Goal: Task Accomplishment & Management: Use online tool/utility

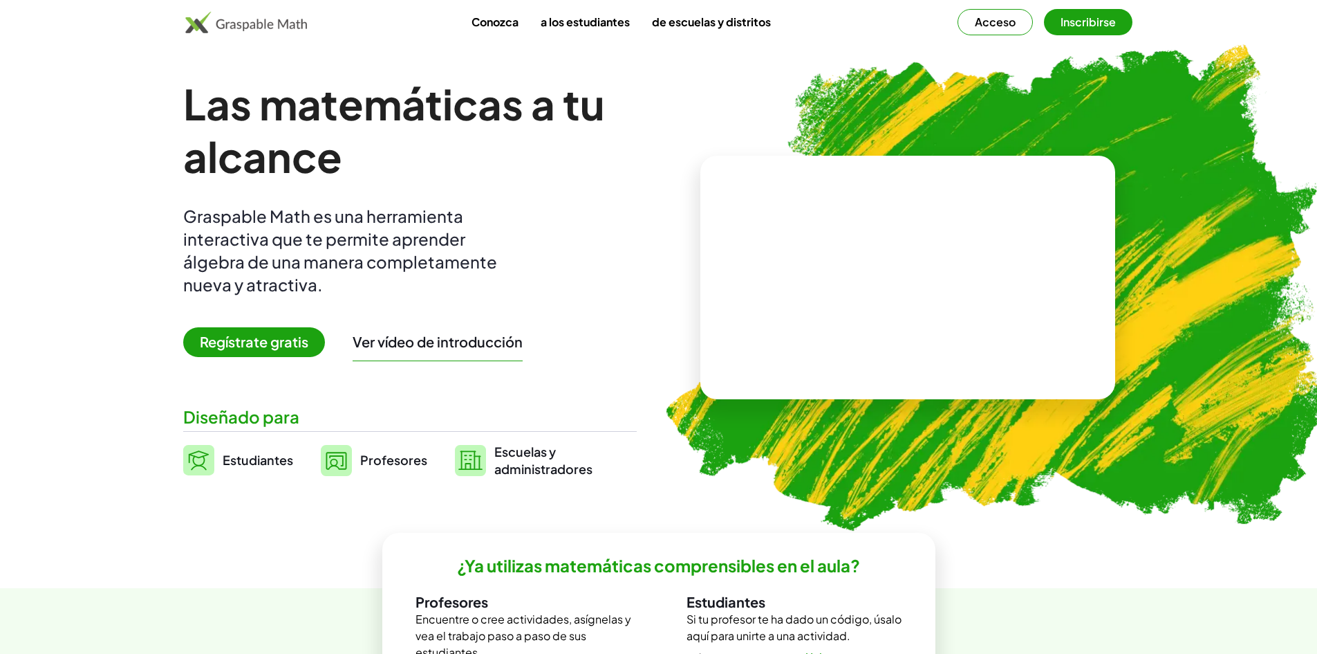
click at [526, 195] on div "Las matemáticas a tu alcance Graspable Math es una herramienta interactiva que …" at bounding box center [410, 277] width 454 height 400
click at [231, 465] on font "Estudiantes" at bounding box center [258, 460] width 71 height 16
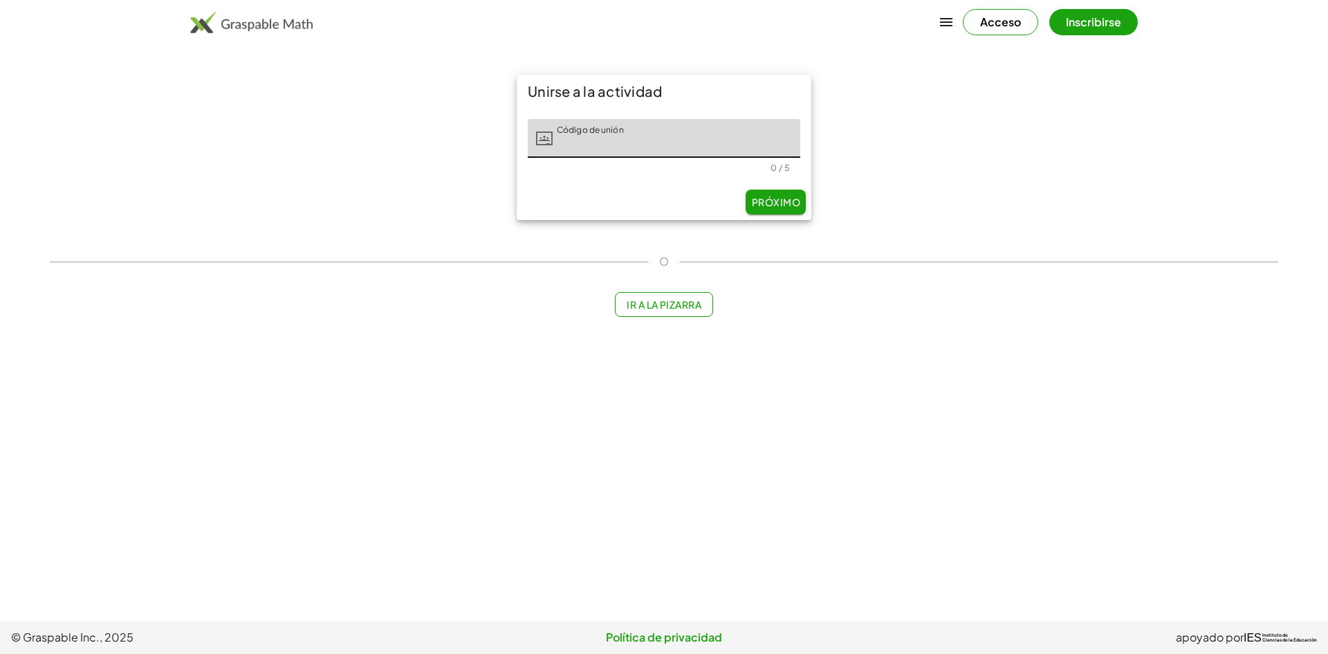
click at [588, 142] on input "Código de unión" at bounding box center [677, 138] width 248 height 39
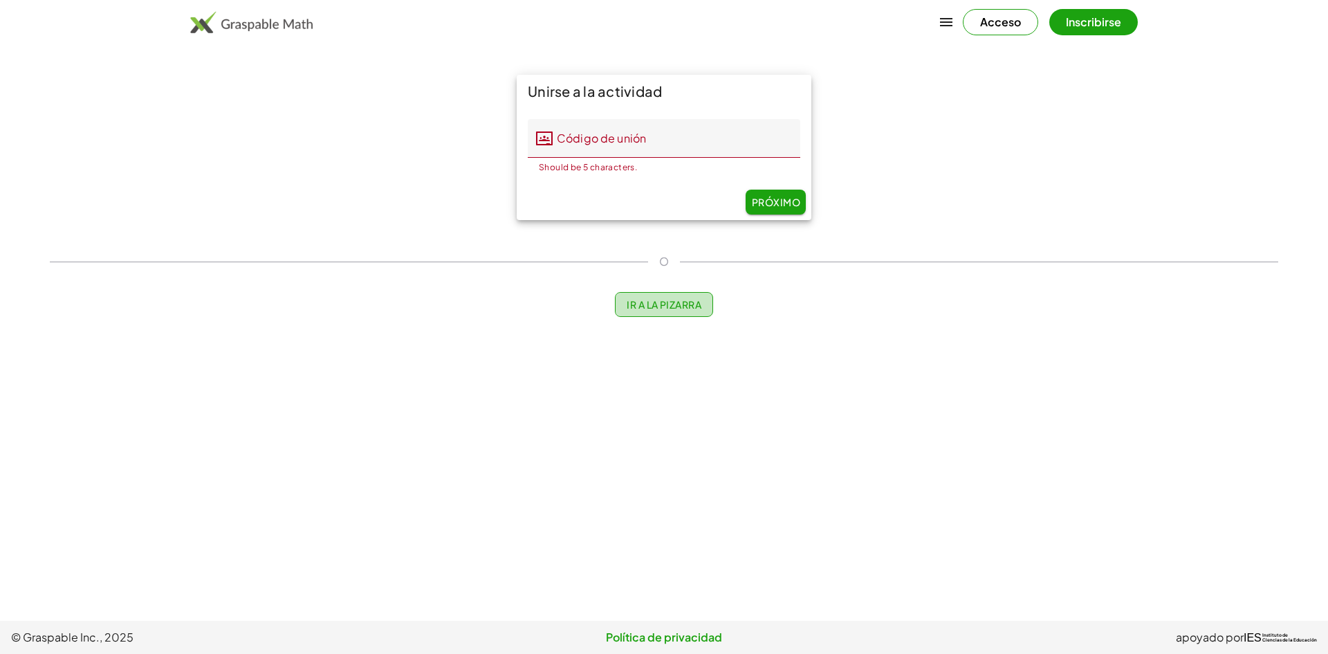
click at [634, 304] on font "Ir a la pizarra" at bounding box center [664, 304] width 75 height 12
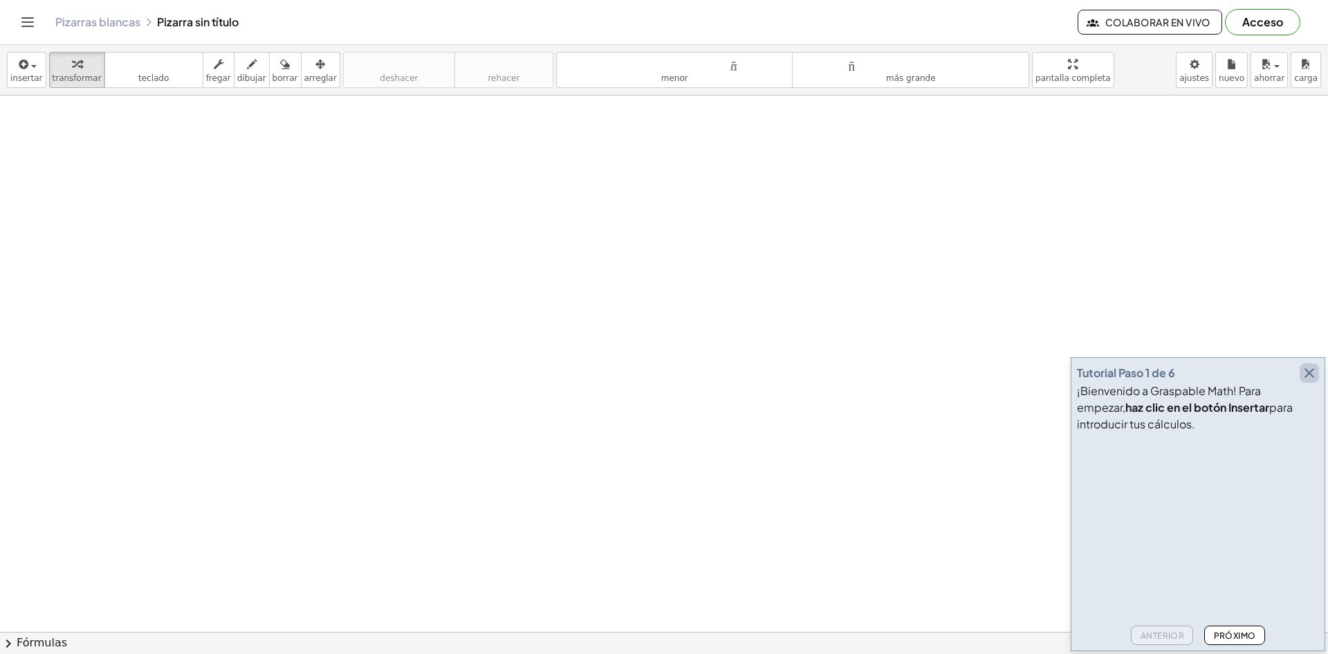
click at [1308, 379] on icon "button" at bounding box center [1309, 372] width 17 height 17
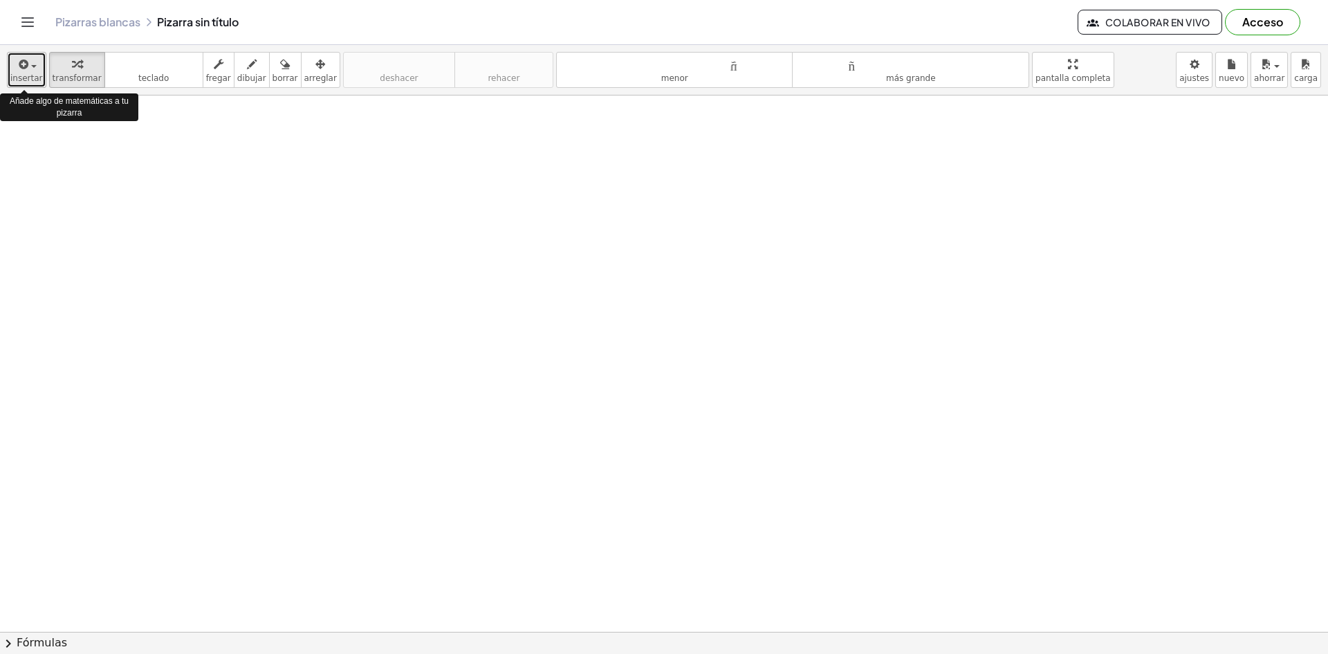
click at [25, 80] on font "insertar" at bounding box center [26, 78] width 33 height 10
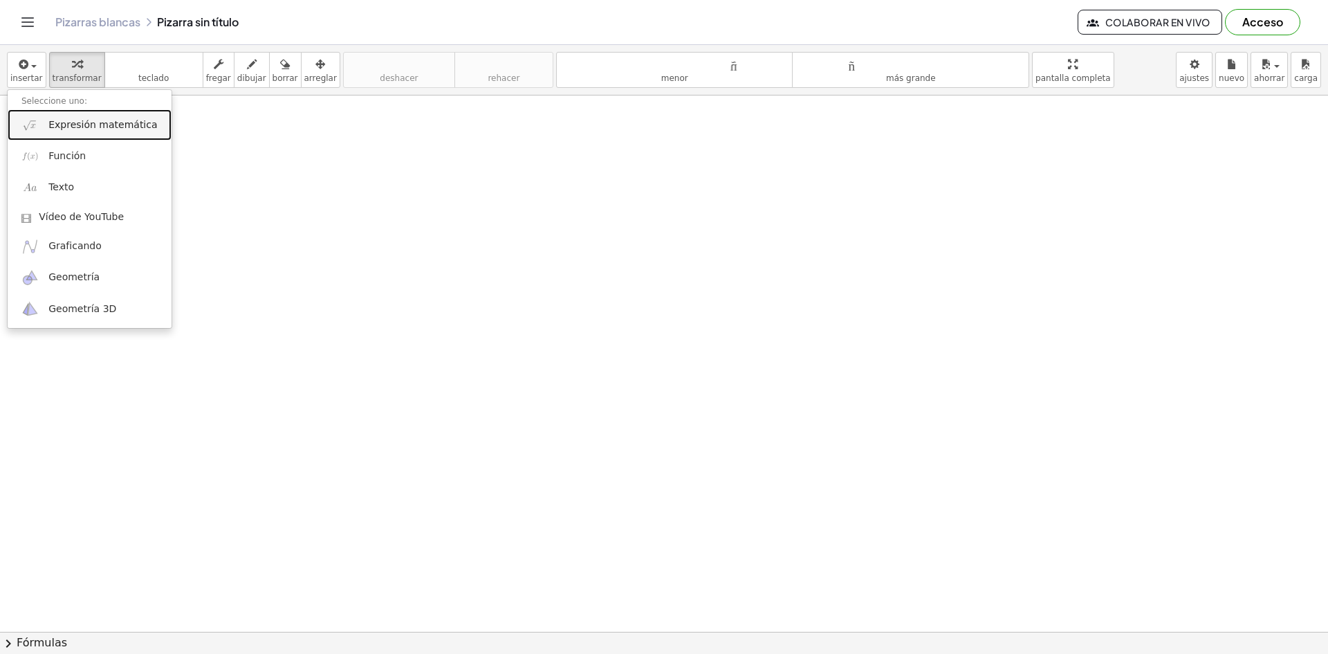
click at [106, 120] on font "Expresión matemática" at bounding box center [102, 124] width 109 height 11
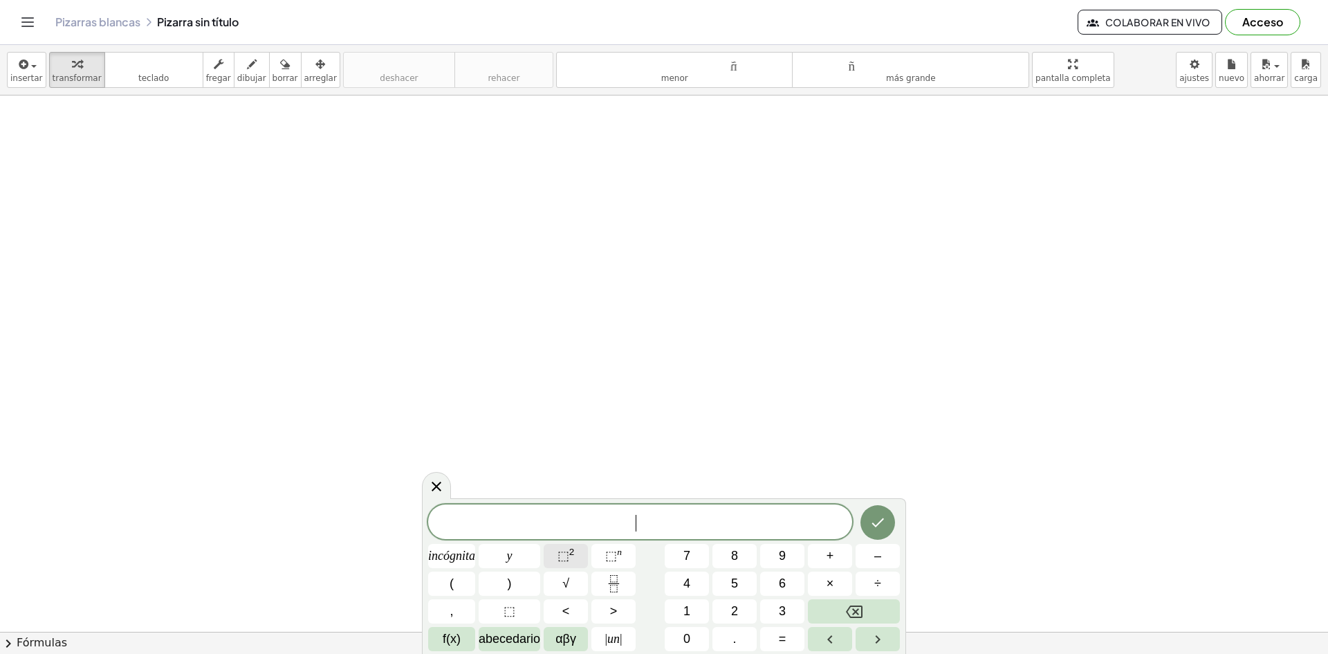
click at [557, 553] on font "⬚" at bounding box center [563, 555] width 12 height 14
click at [633, 527] on span "​ 2" at bounding box center [640, 520] width 424 height 25
click at [654, 528] on span "x 2 ​" at bounding box center [640, 520] width 424 height 25
click at [833, 556] on font "+" at bounding box center [830, 555] width 8 height 14
click at [784, 609] on font "3" at bounding box center [782, 611] width 7 height 14
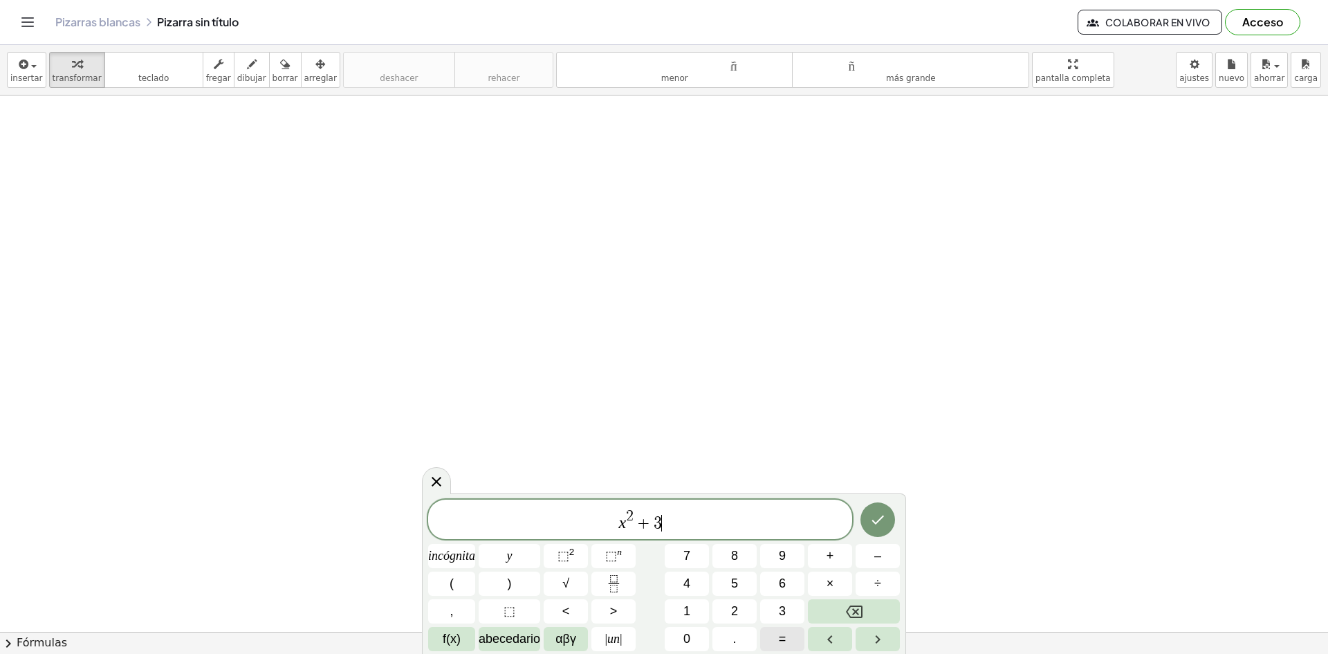
click at [786, 633] on font "=" at bounding box center [783, 638] width 8 height 14
click at [695, 561] on button "7" at bounding box center [687, 556] width 44 height 24
click at [787, 642] on button "=" at bounding box center [782, 639] width 44 height 24
click at [875, 522] on icon "Hecho" at bounding box center [877, 519] width 17 height 17
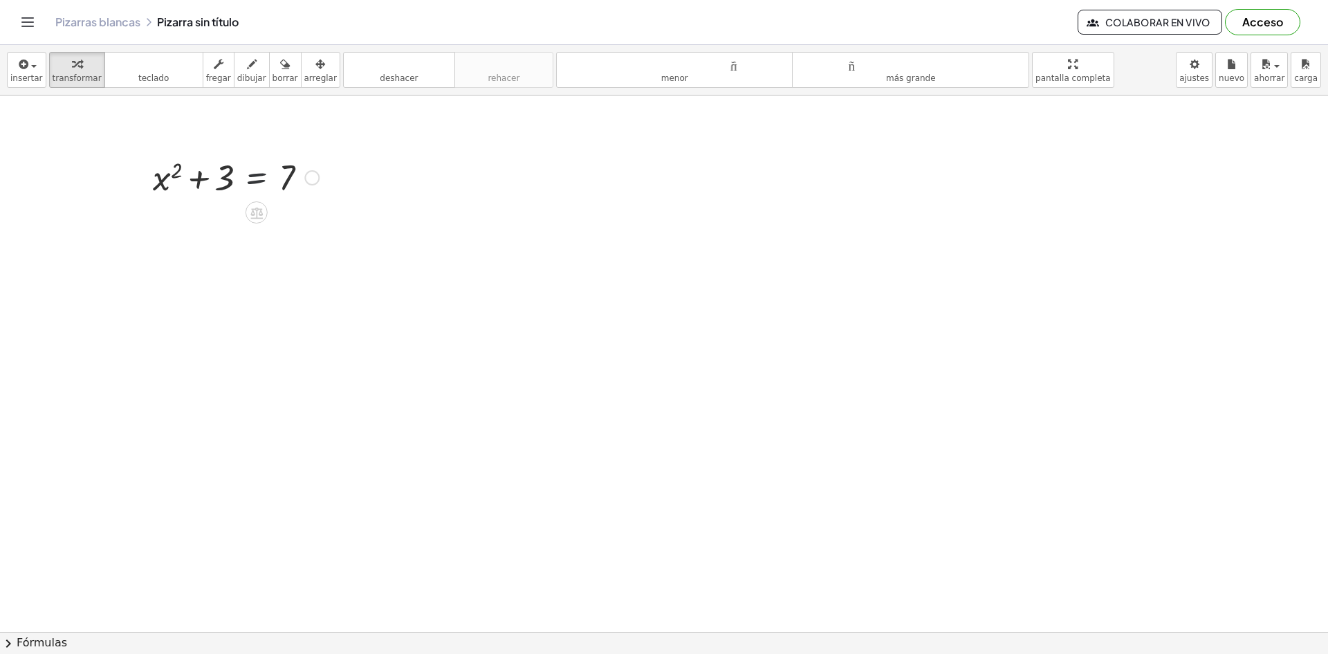
click at [243, 187] on div at bounding box center [236, 176] width 180 height 47
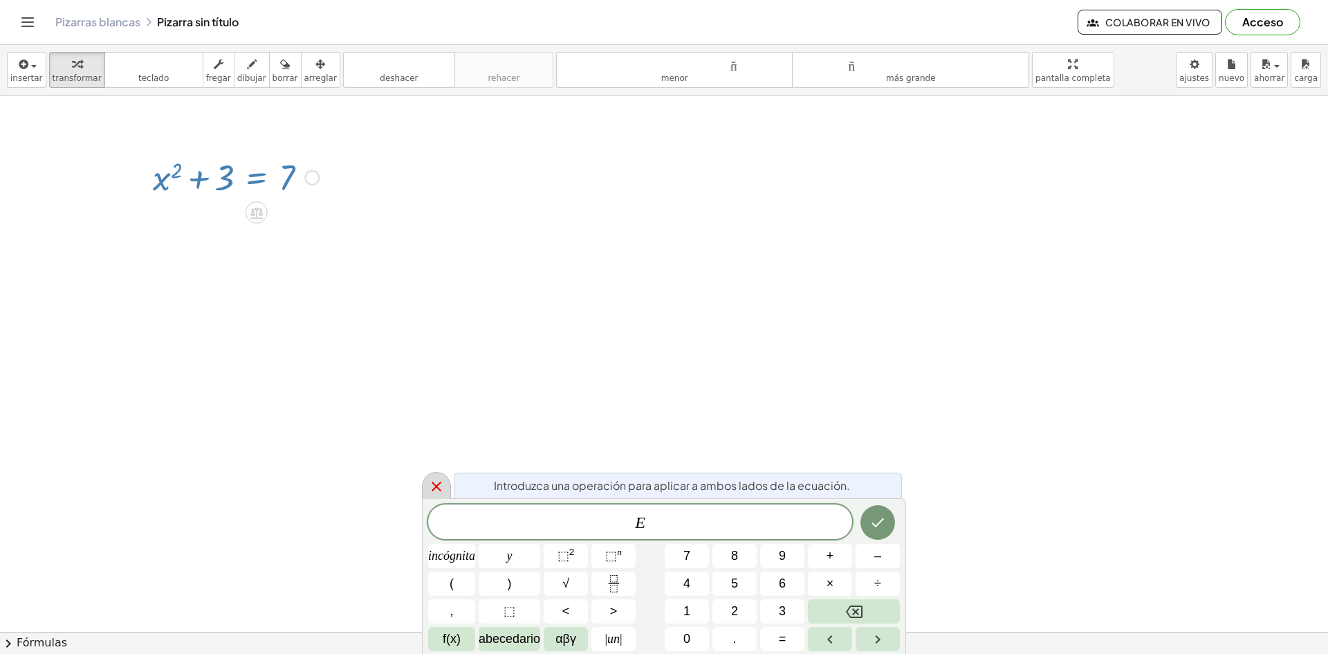
click at [427, 491] on div at bounding box center [436, 485] width 29 height 27
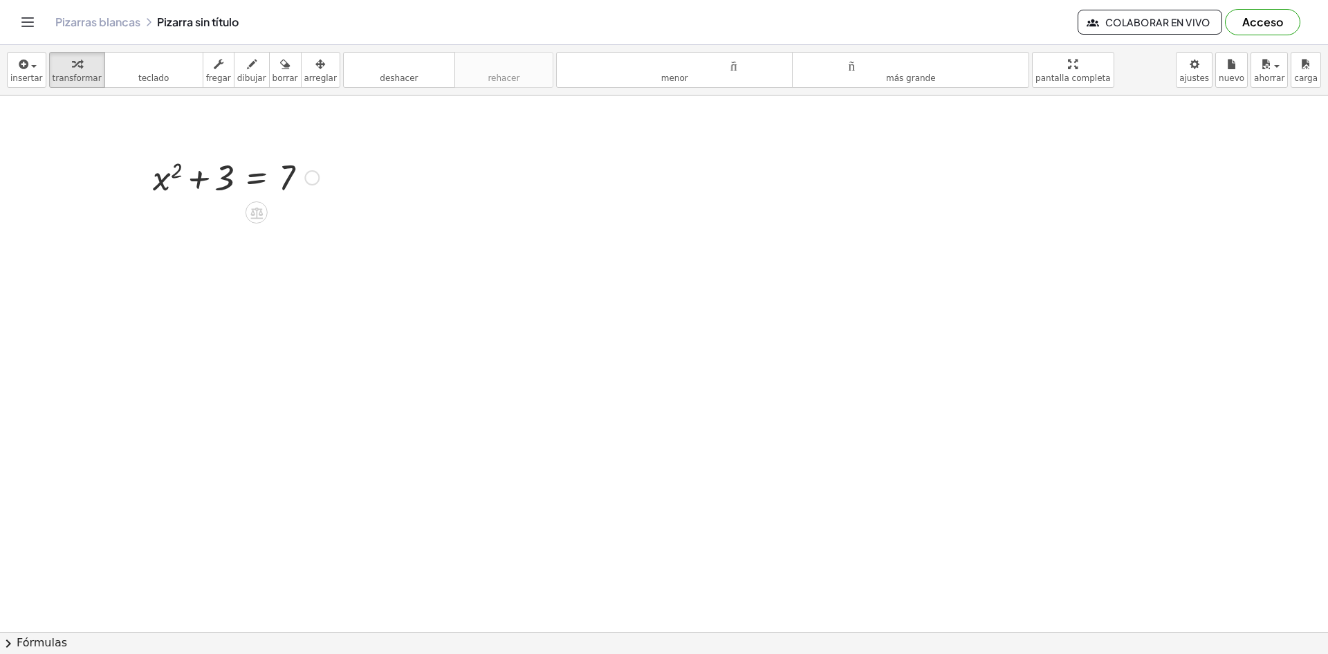
click at [308, 178] on div at bounding box center [311, 177] width 15 height 15
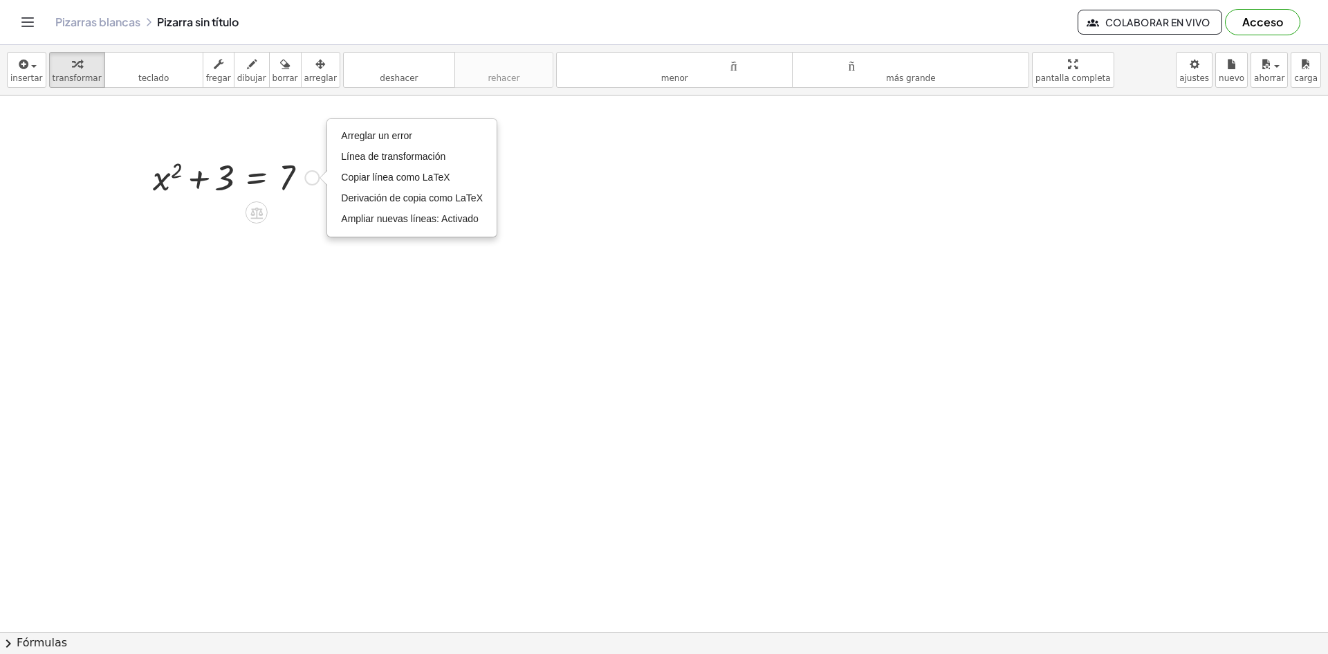
click at [255, 219] on icon at bounding box center [256, 213] width 12 height 12
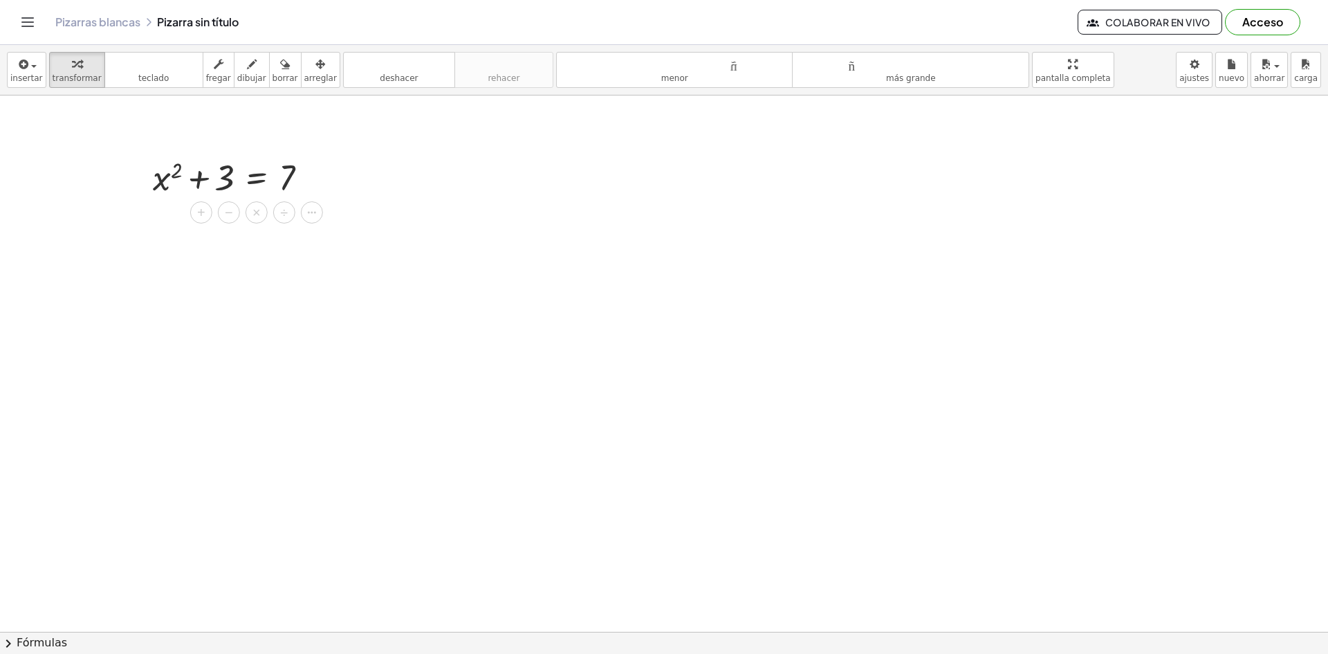
click at [27, 75] on font "insertar" at bounding box center [26, 78] width 33 height 10
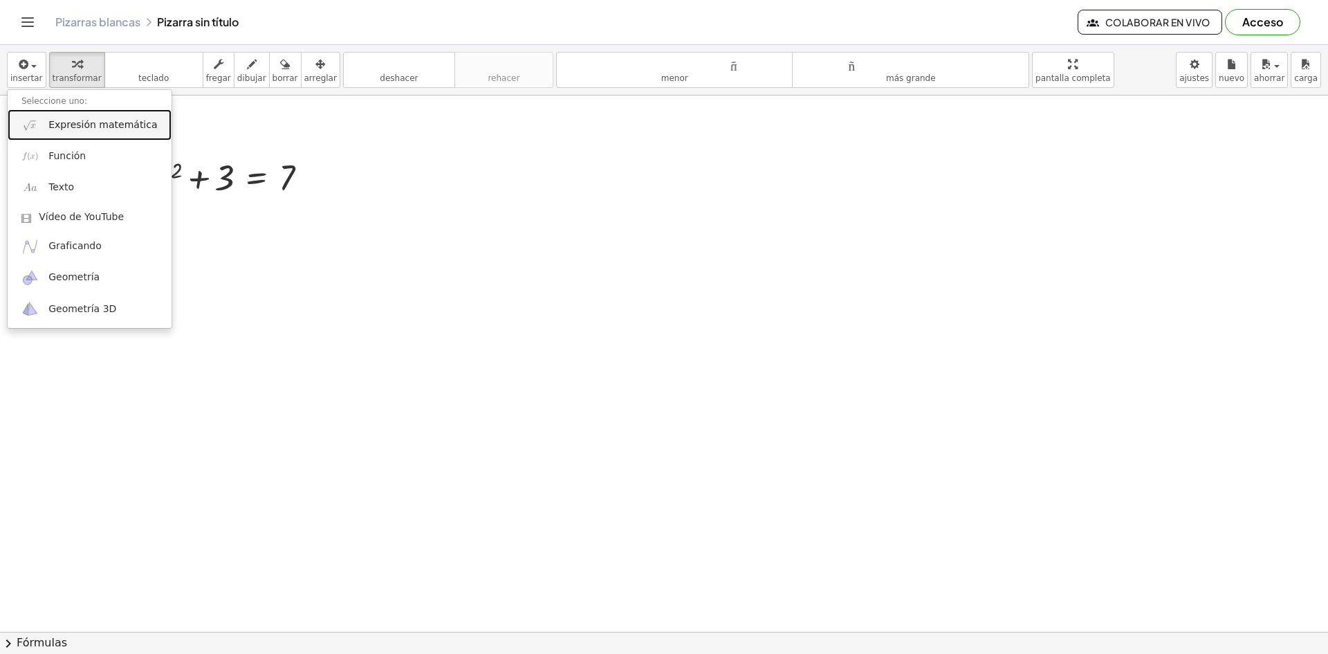
click at [106, 121] on font "Expresión matemática" at bounding box center [102, 124] width 109 height 11
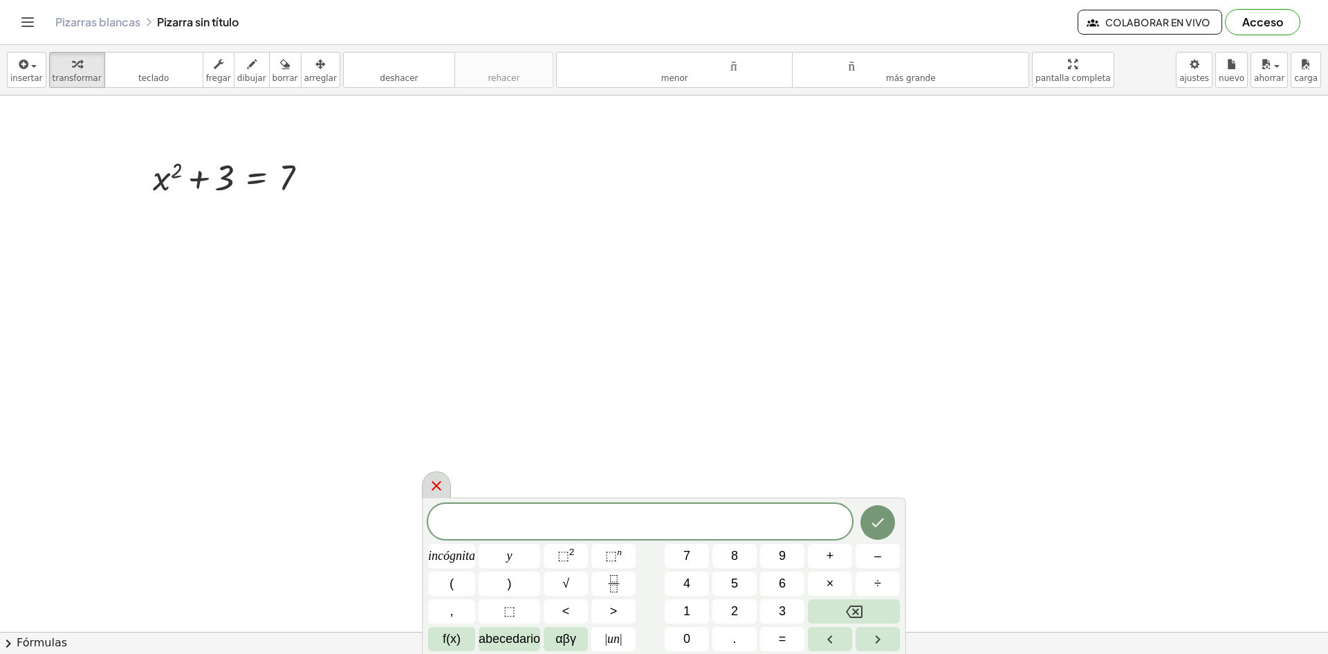
click at [439, 479] on icon at bounding box center [436, 485] width 17 height 17
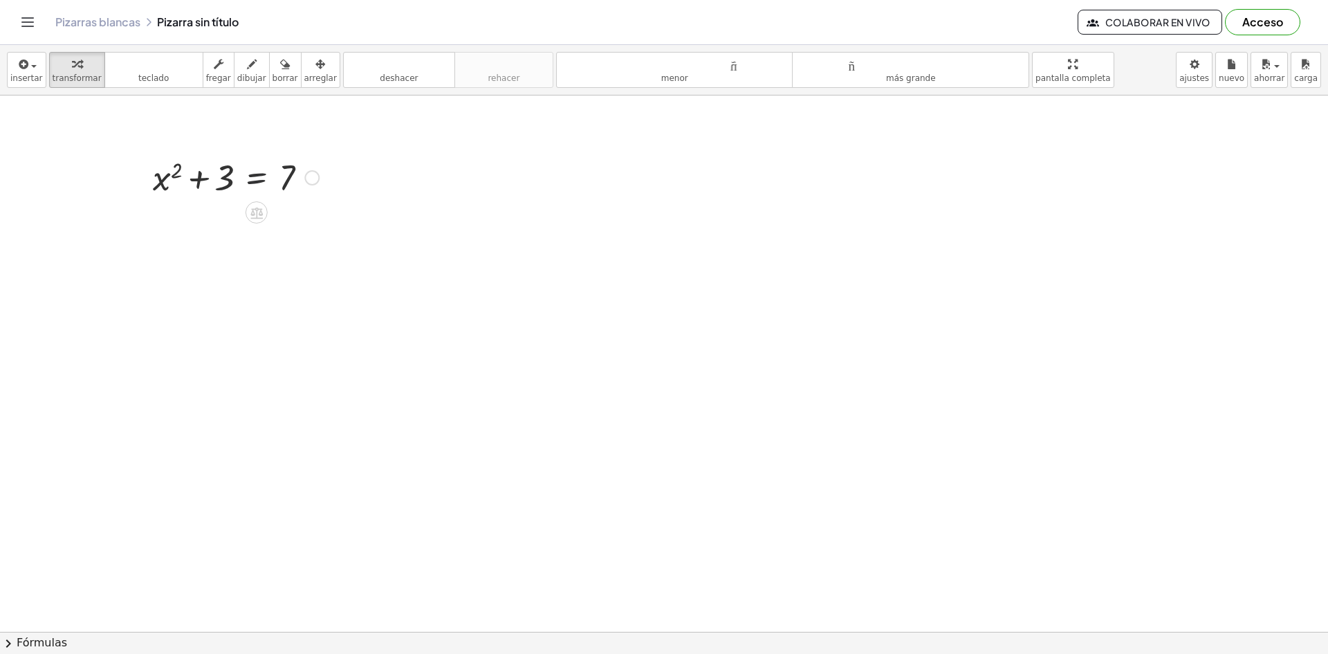
click at [248, 169] on div at bounding box center [236, 176] width 180 height 47
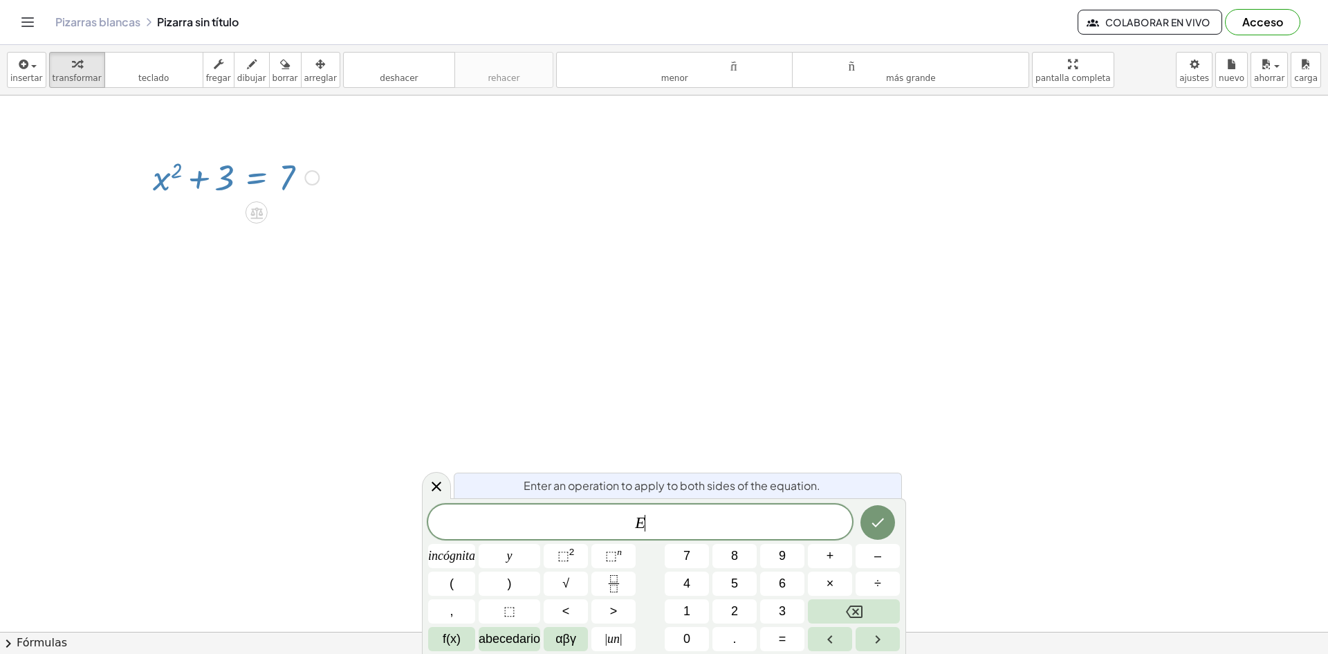
click at [248, 169] on div at bounding box center [236, 176] width 180 height 47
click at [458, 555] on font "incógnita" at bounding box center [451, 555] width 47 height 14
click at [877, 516] on icon "Hecho" at bounding box center [877, 522] width 17 height 17
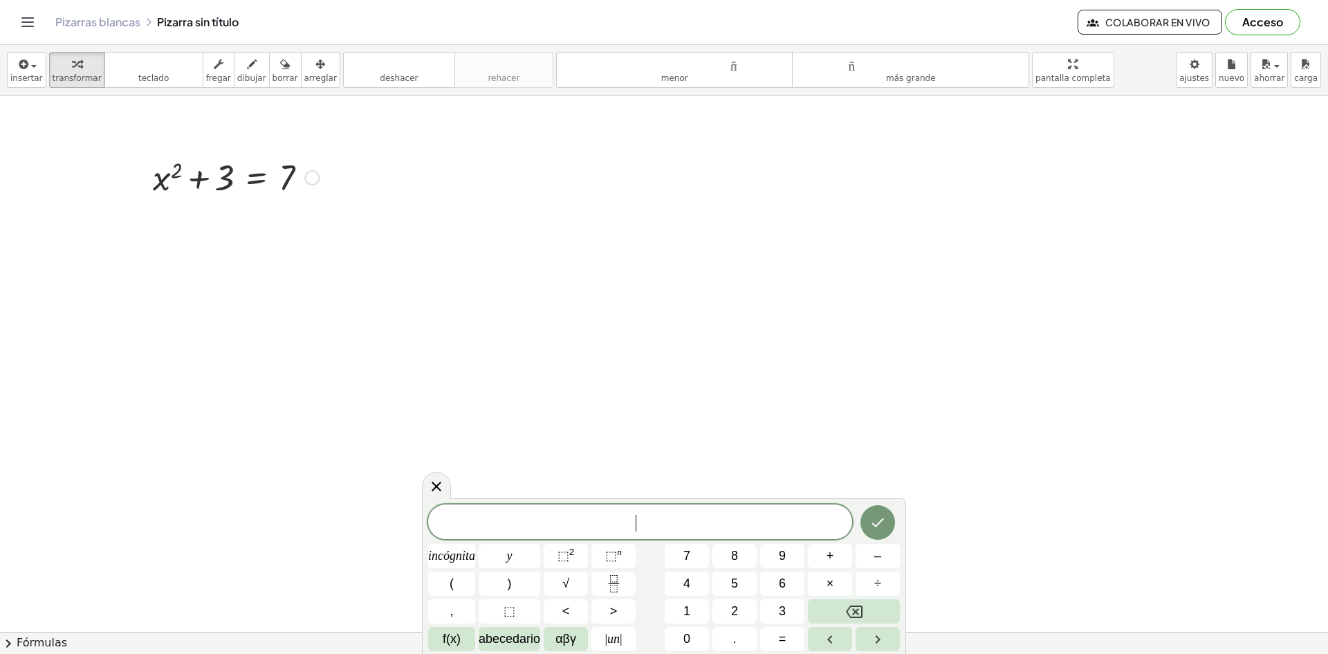
click at [281, 175] on div at bounding box center [236, 176] width 180 height 47
click at [314, 177] on div "Arreglar un error Línea de transformación Copiar línea como LaTeX Derivación de…" at bounding box center [311, 177] width 15 height 15
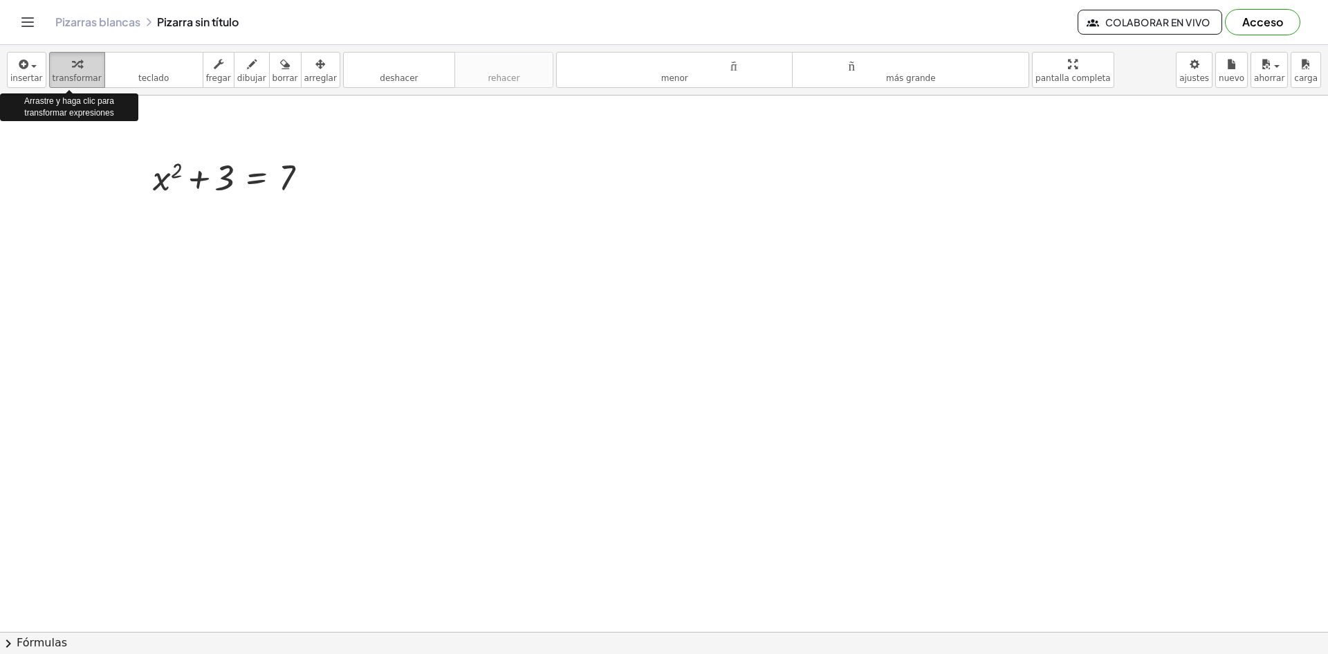
click at [67, 81] on font "transformar" at bounding box center [77, 78] width 49 height 10
click at [241, 188] on div at bounding box center [236, 176] width 180 height 47
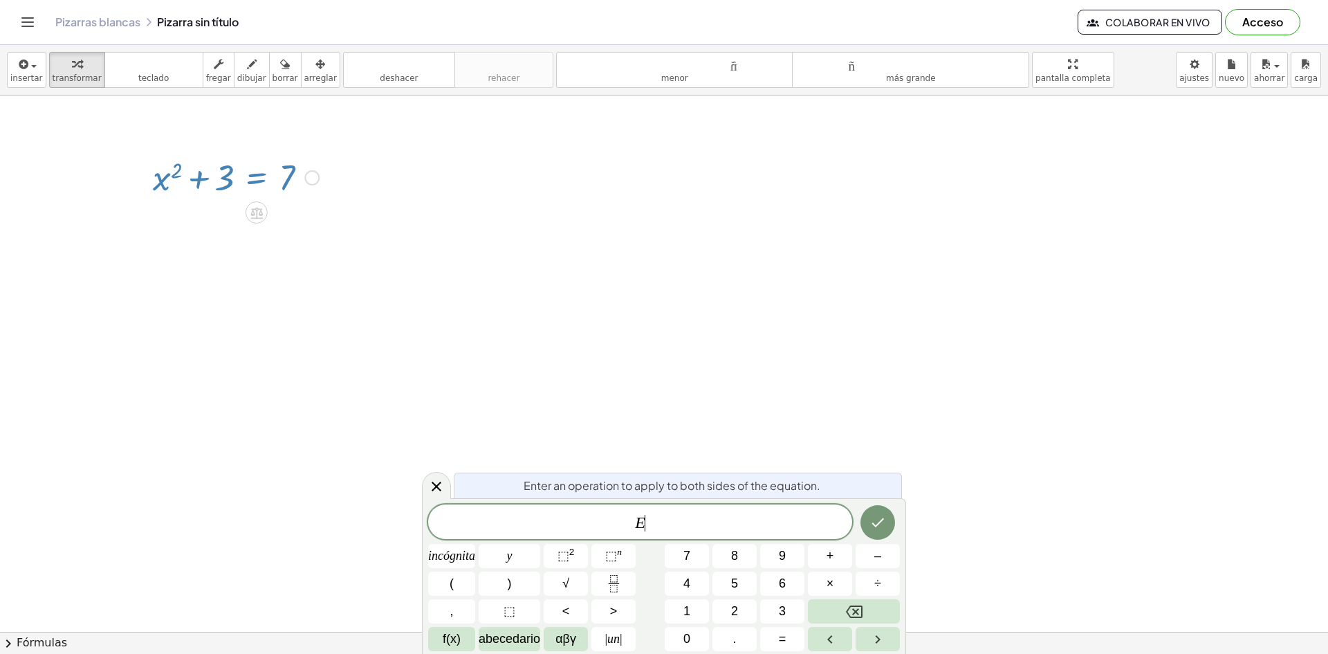
click at [241, 188] on div at bounding box center [236, 176] width 180 height 47
click at [429, 486] on icon at bounding box center [436, 486] width 17 height 17
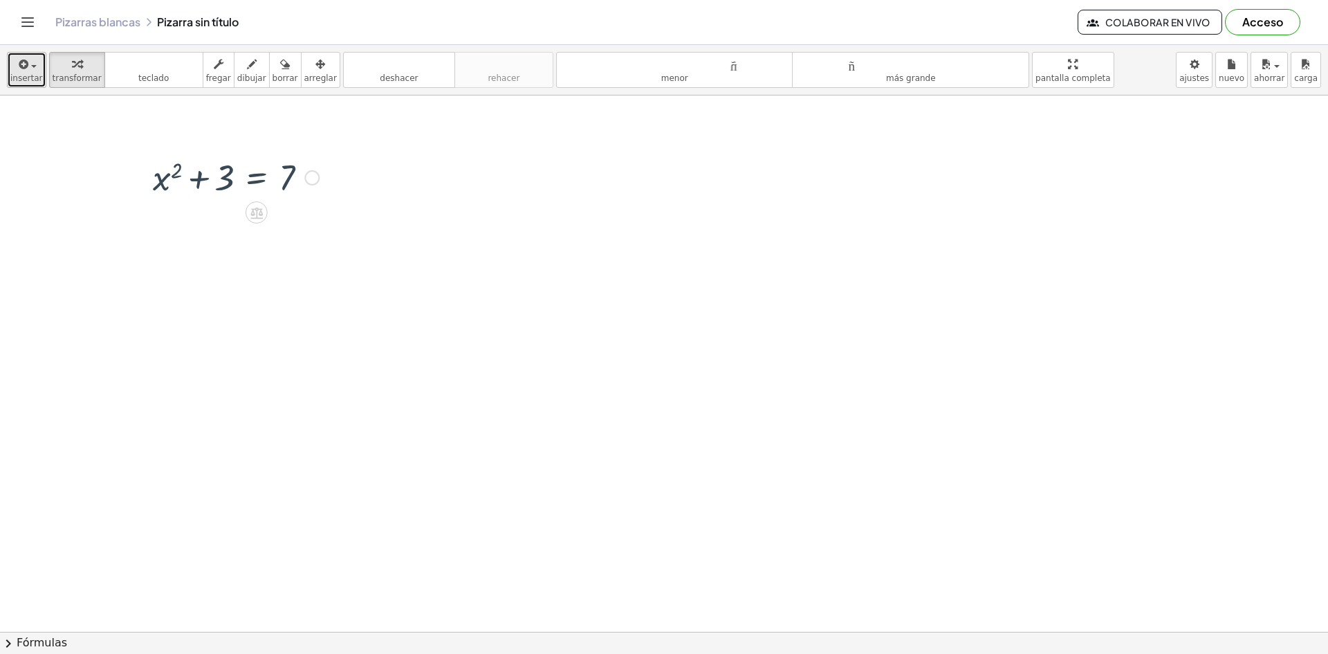
click at [28, 80] on font "insertar" at bounding box center [26, 78] width 33 height 10
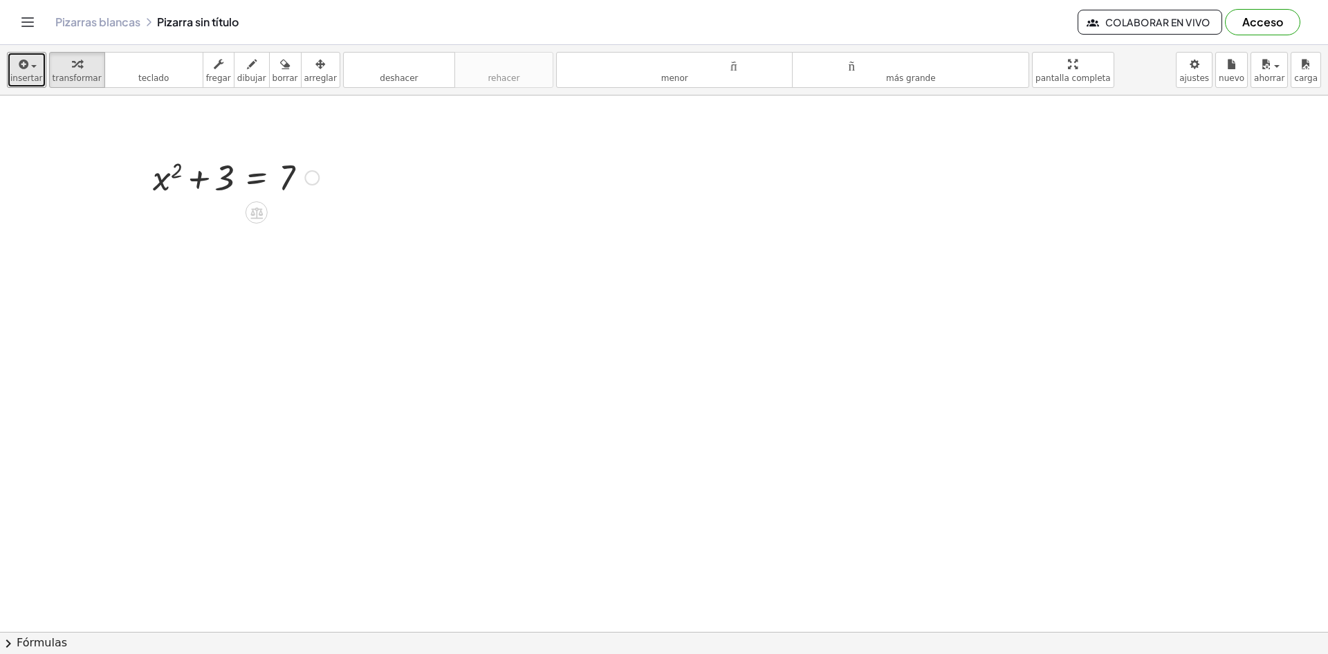
click at [206, 188] on div at bounding box center [236, 176] width 180 height 47
click at [288, 173] on div at bounding box center [236, 176] width 180 height 47
click at [227, 176] on div at bounding box center [236, 176] width 180 height 47
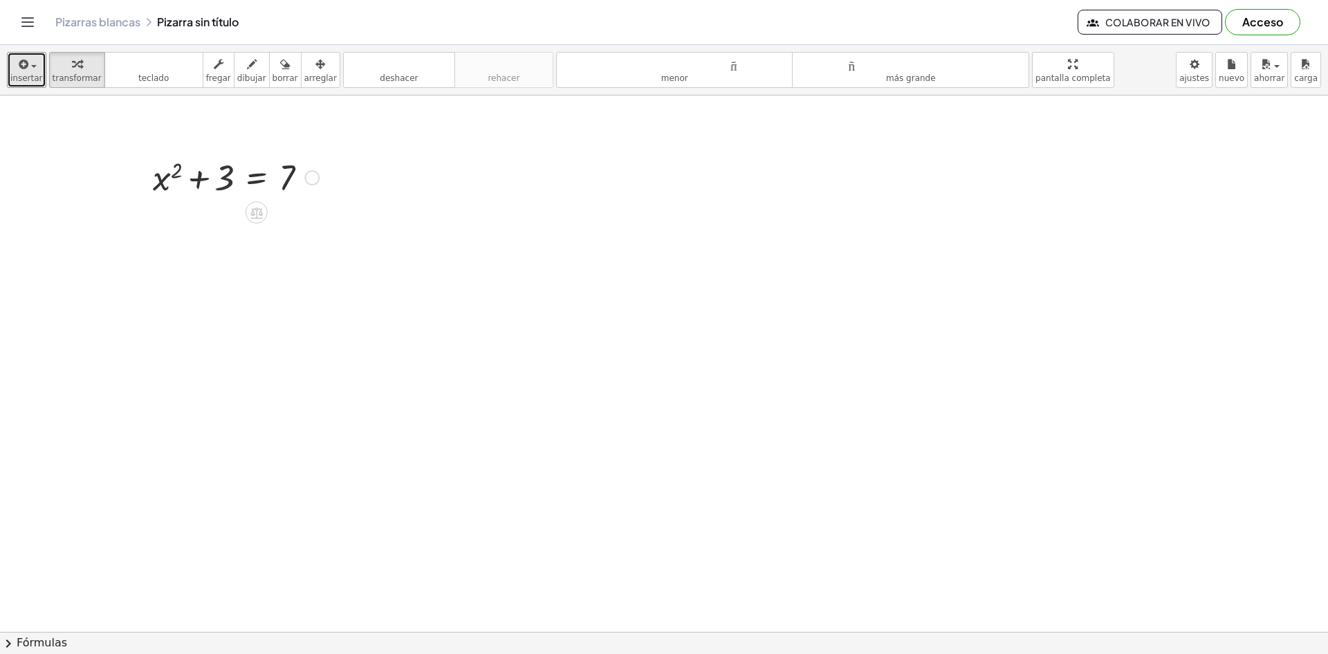
click at [227, 176] on div at bounding box center [236, 176] width 180 height 47
click at [180, 178] on div at bounding box center [236, 176] width 180 height 47
click at [178, 177] on div at bounding box center [236, 176] width 180 height 47
click at [233, 178] on div at bounding box center [236, 176] width 180 height 47
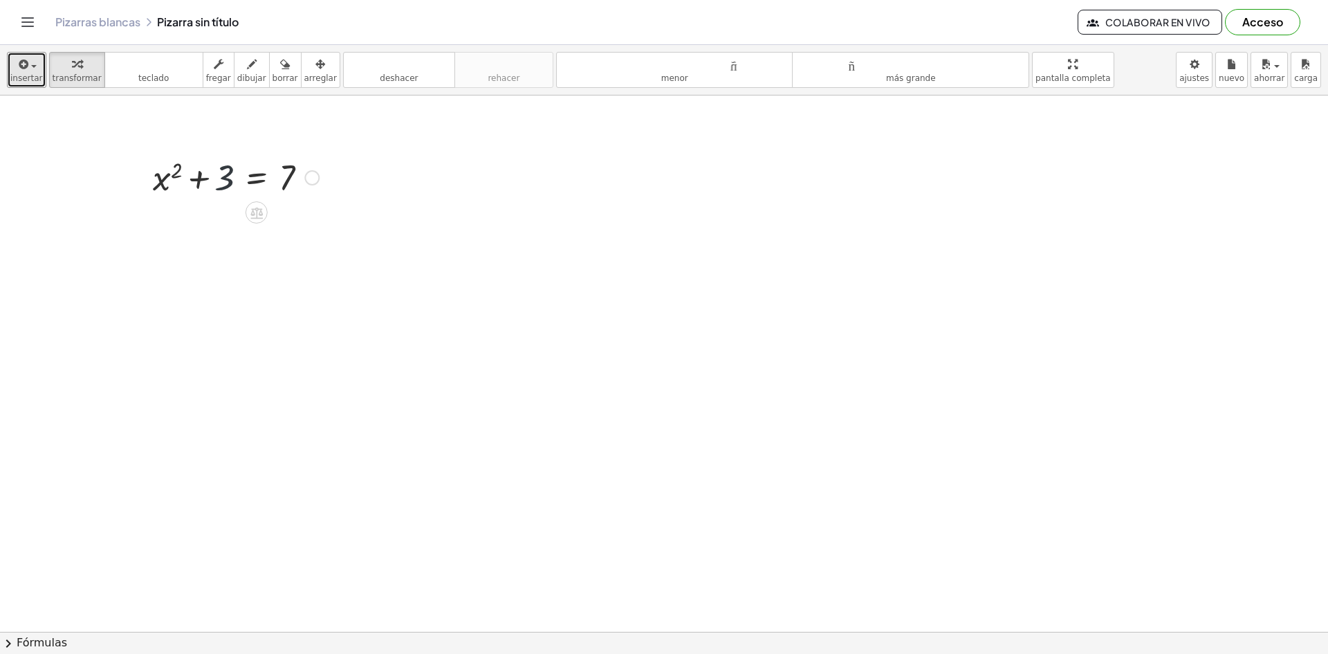
click at [233, 178] on div at bounding box center [236, 176] width 180 height 47
click at [228, 177] on div at bounding box center [236, 176] width 180 height 47
click at [230, 175] on div at bounding box center [236, 176] width 180 height 47
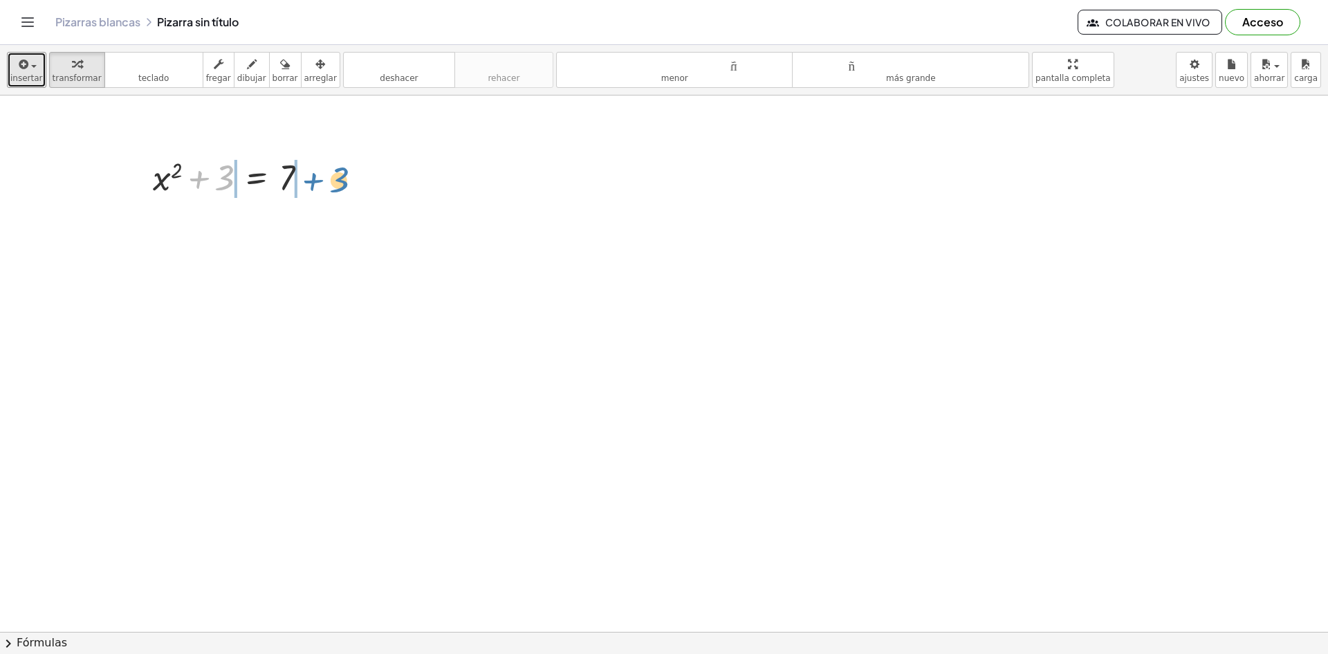
drag, startPoint x: 230, startPoint y: 175, endPoint x: 345, endPoint y: 177, distance: 115.5
click at [120, 223] on div at bounding box center [235, 223] width 284 height 47
drag, startPoint x: 120, startPoint y: 223, endPoint x: 215, endPoint y: 279, distance: 109.7
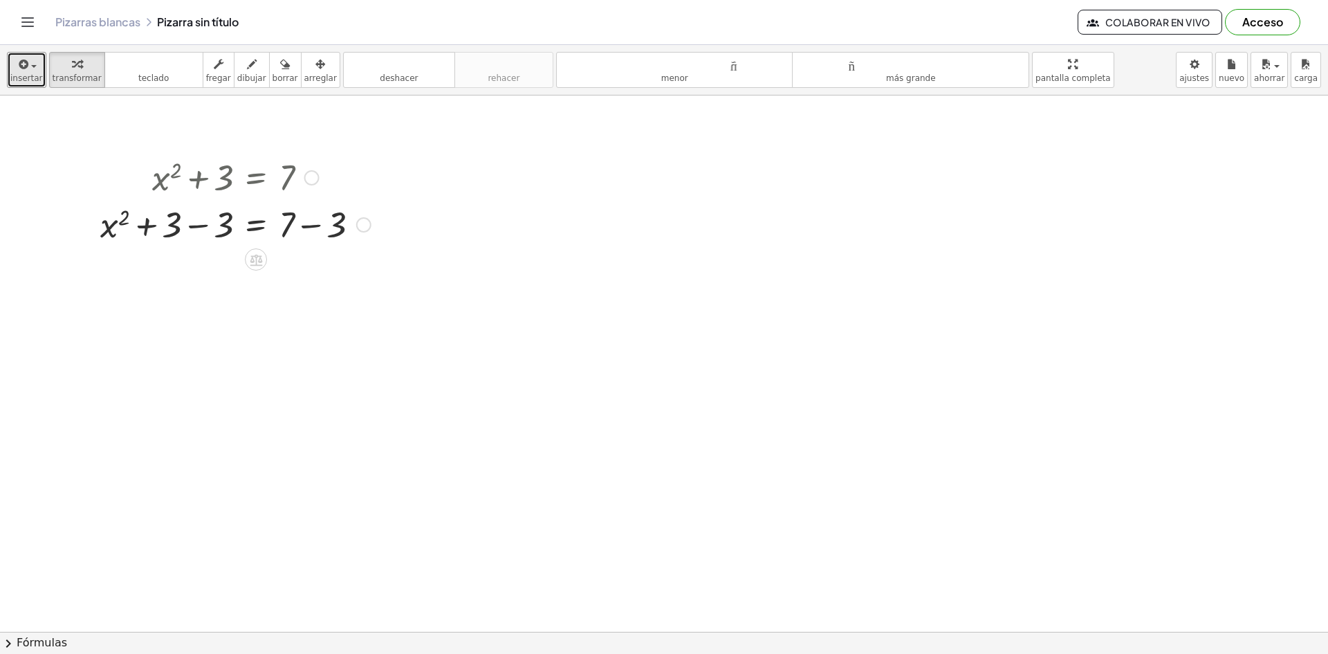
click at [108, 235] on div at bounding box center [235, 223] width 284 height 47
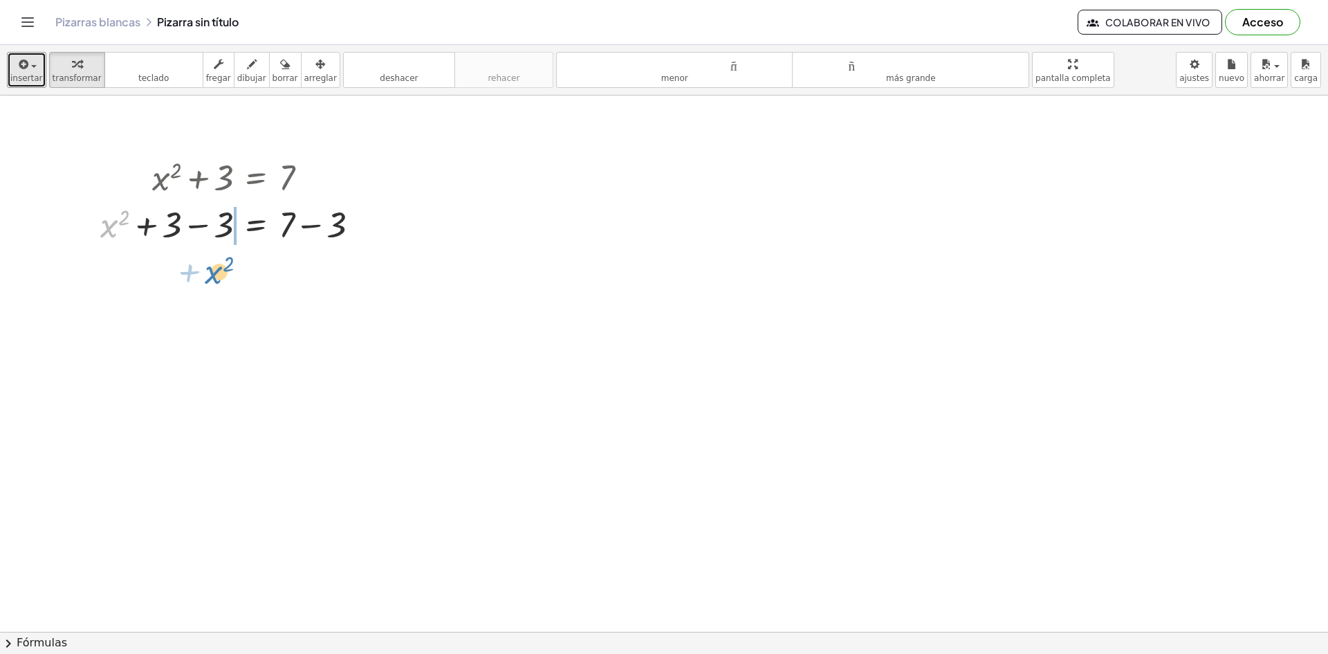
drag, startPoint x: 108, startPoint y: 235, endPoint x: 212, endPoint y: 281, distance: 114.2
click at [109, 272] on div at bounding box center [235, 270] width 284 height 47
drag, startPoint x: 164, startPoint y: 272, endPoint x: 110, endPoint y: 278, distance: 54.3
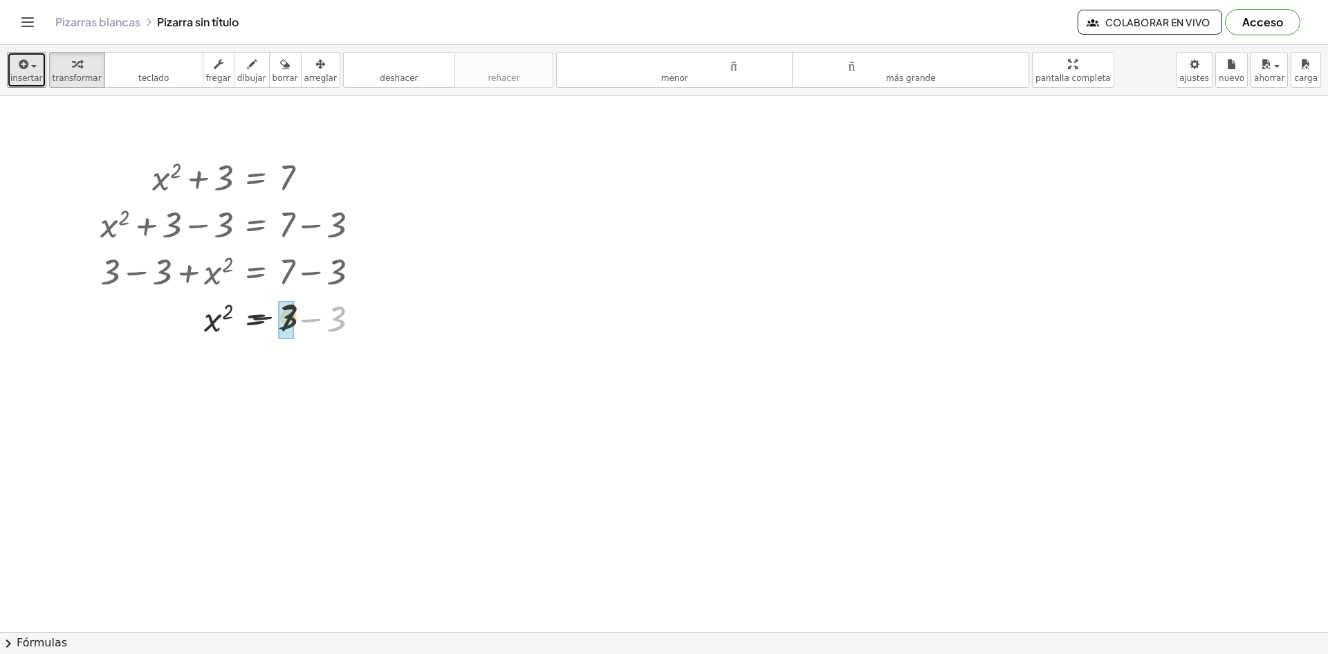
drag, startPoint x: 334, startPoint y: 324, endPoint x: 289, endPoint y: 323, distance: 45.0
click at [210, 379] on div at bounding box center [235, 364] width 284 height 46
click at [211, 374] on div at bounding box center [235, 364] width 284 height 46
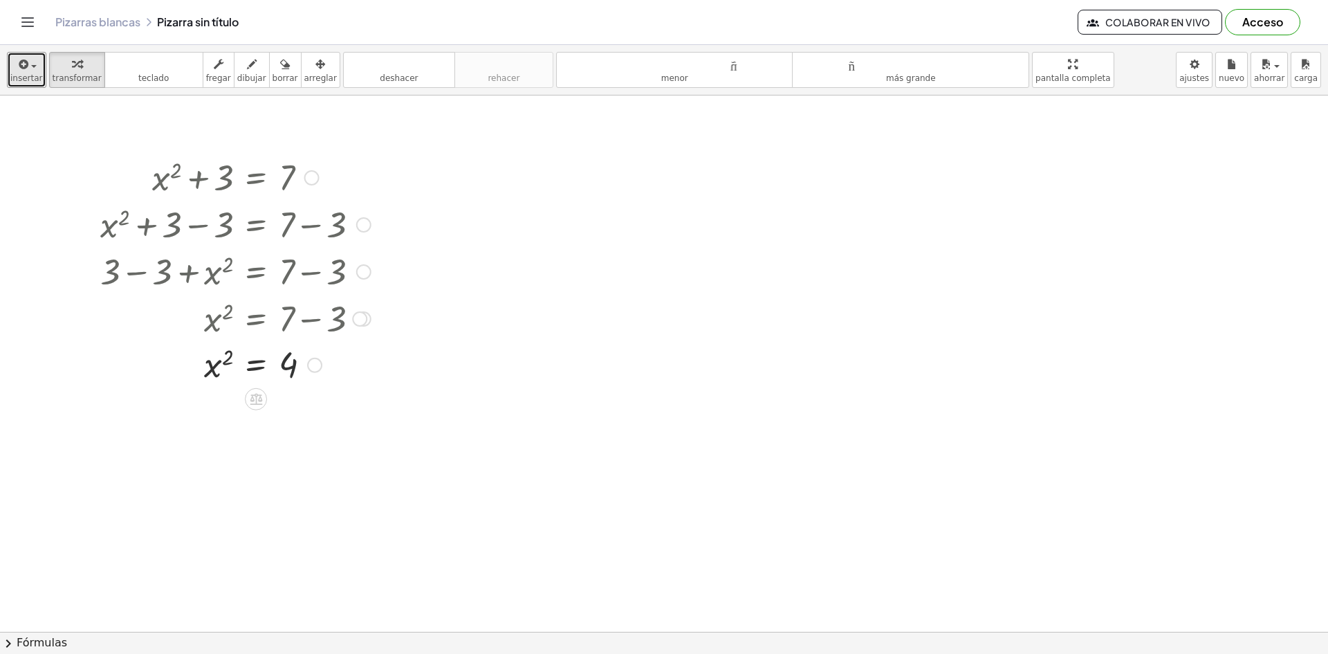
click at [281, 367] on div at bounding box center [235, 364] width 284 height 46
drag, startPoint x: 215, startPoint y: 363, endPoint x: 223, endPoint y: 393, distance: 31.5
click at [358, 77] on button "deshacer deshacer" at bounding box center [399, 70] width 112 height 36
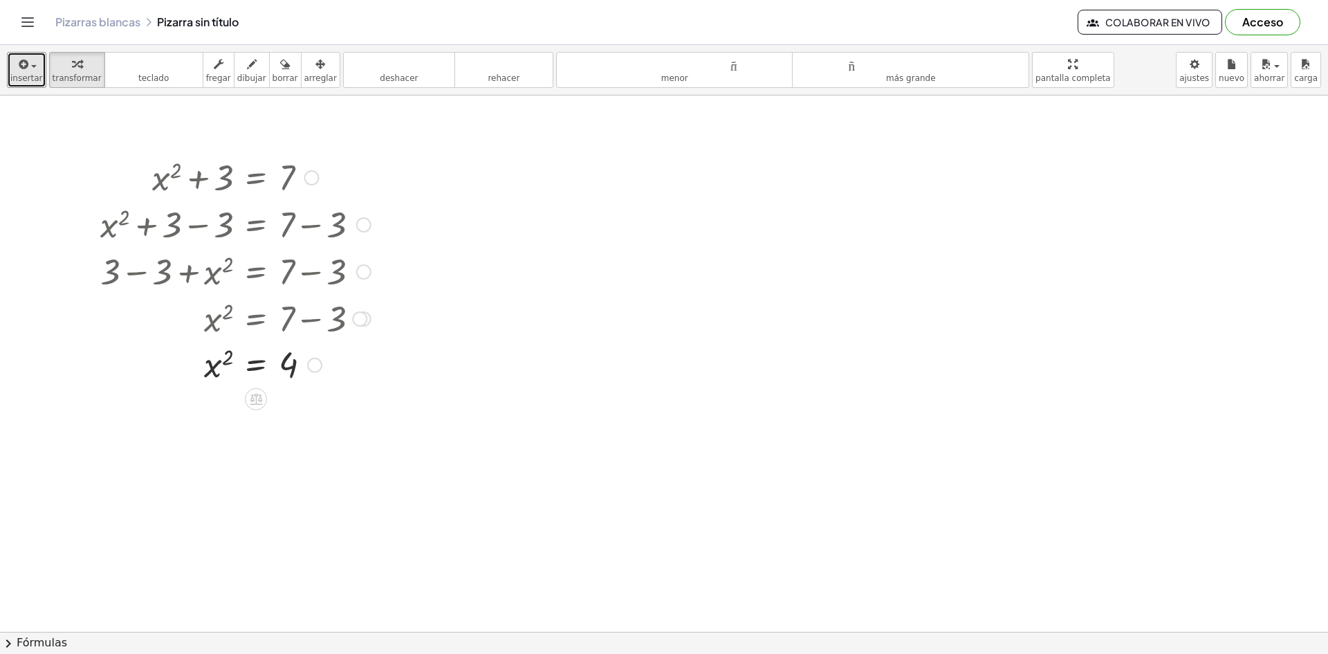
click at [216, 365] on div at bounding box center [240, 364] width 273 height 46
click at [237, 80] on font "dibujar" at bounding box center [251, 78] width 29 height 10
drag, startPoint x: 183, startPoint y: 358, endPoint x: 222, endPoint y: 353, distance: 39.1
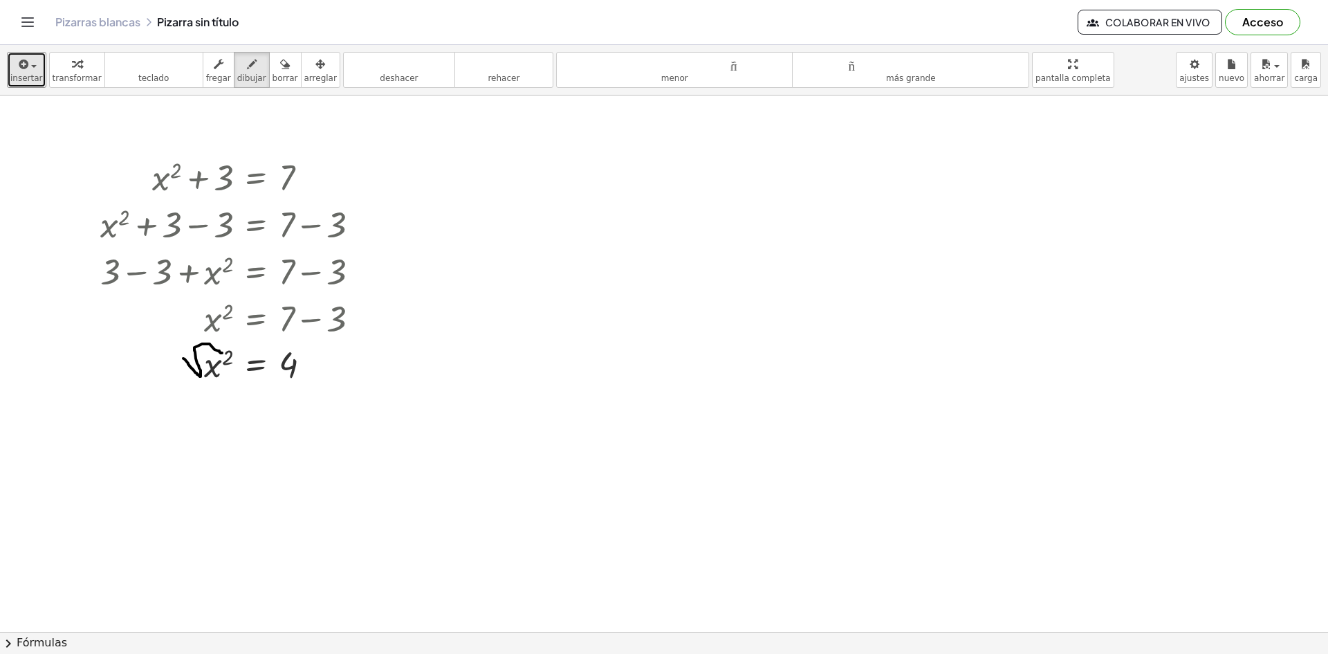
drag, startPoint x: 272, startPoint y: 362, endPoint x: 302, endPoint y: 349, distance: 32.5
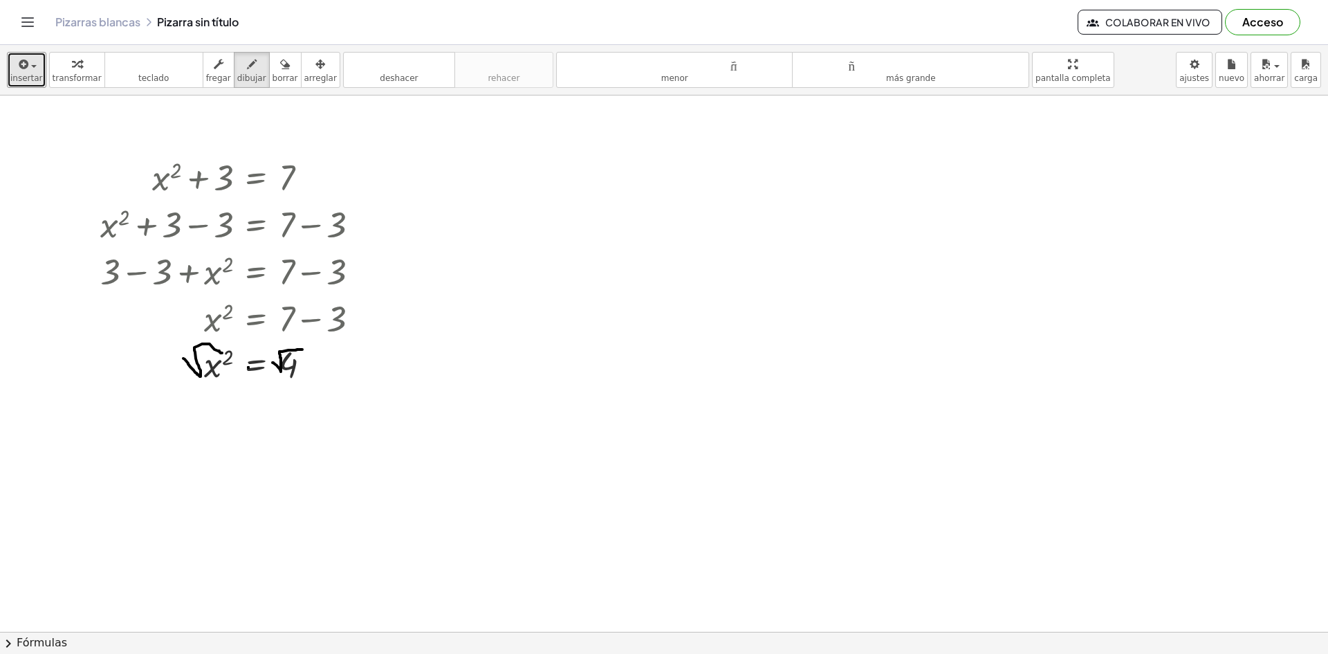
drag, startPoint x: 226, startPoint y: 339, endPoint x: 233, endPoint y: 364, distance: 26.5
drag, startPoint x: 220, startPoint y: 347, endPoint x: 195, endPoint y: 382, distance: 42.6
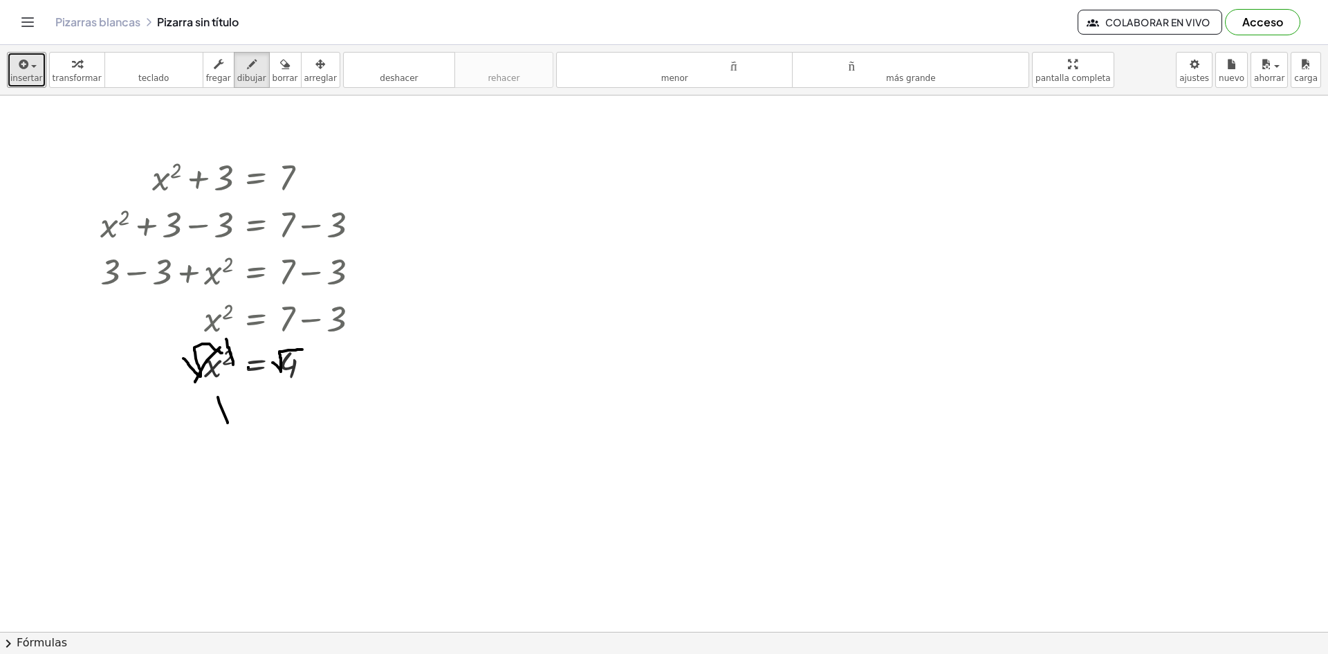
drag, startPoint x: 218, startPoint y: 397, endPoint x: 228, endPoint y: 423, distance: 27.4
drag, startPoint x: 234, startPoint y: 405, endPoint x: 219, endPoint y: 421, distance: 22.5
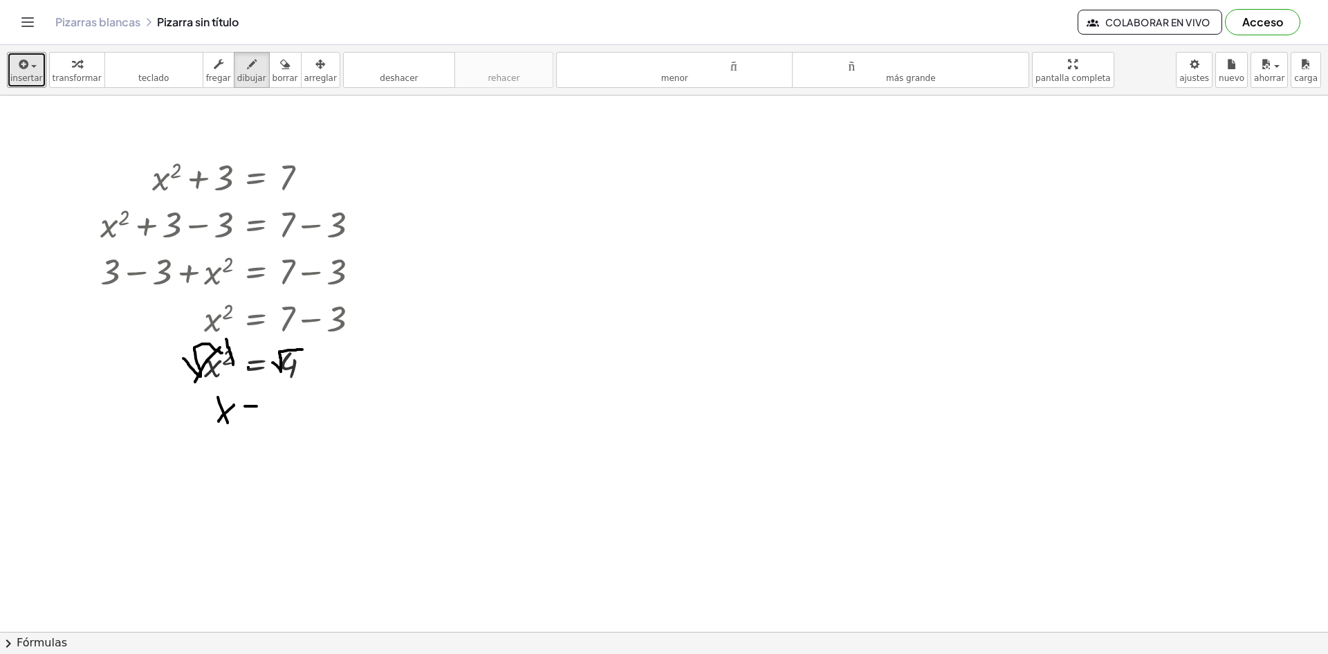
drag, startPoint x: 246, startPoint y: 406, endPoint x: 257, endPoint y: 406, distance: 10.4
drag, startPoint x: 247, startPoint y: 416, endPoint x: 261, endPoint y: 416, distance: 14.5
drag, startPoint x: 273, startPoint y: 403, endPoint x: 296, endPoint y: 427, distance: 32.8
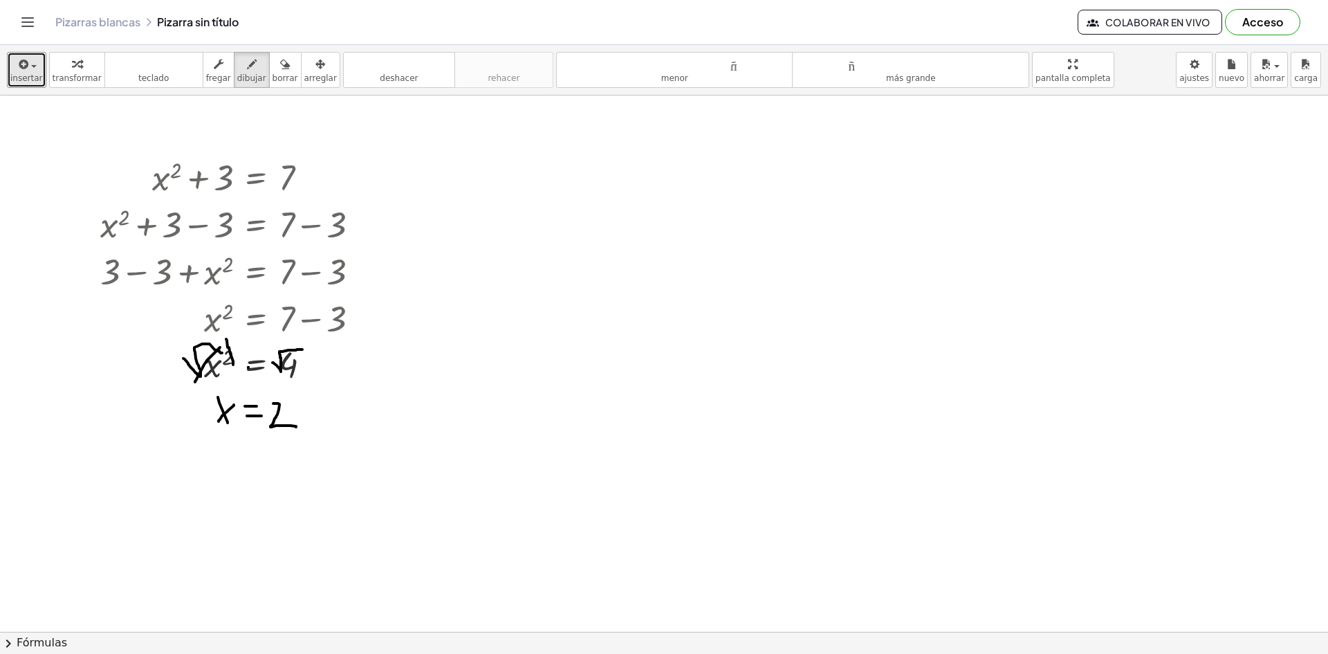
click at [380, 77] on font "deshacer" at bounding box center [399, 78] width 38 height 10
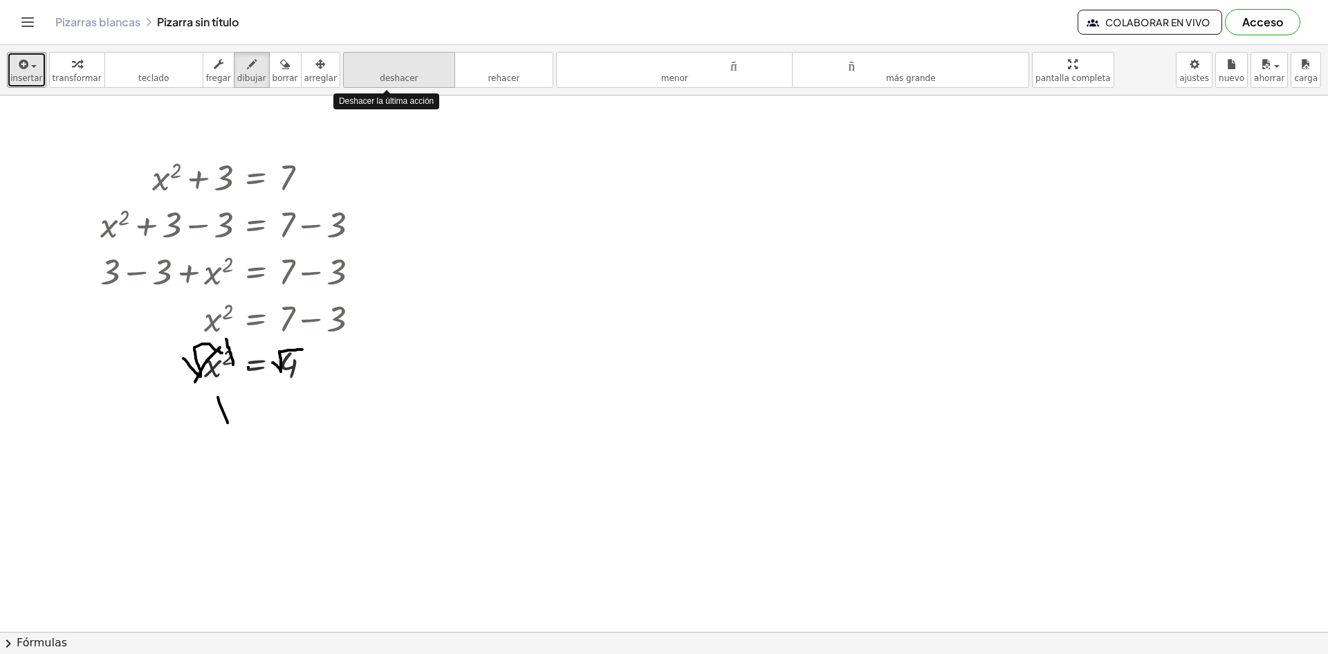
click at [380, 77] on font "deshacer" at bounding box center [399, 78] width 38 height 10
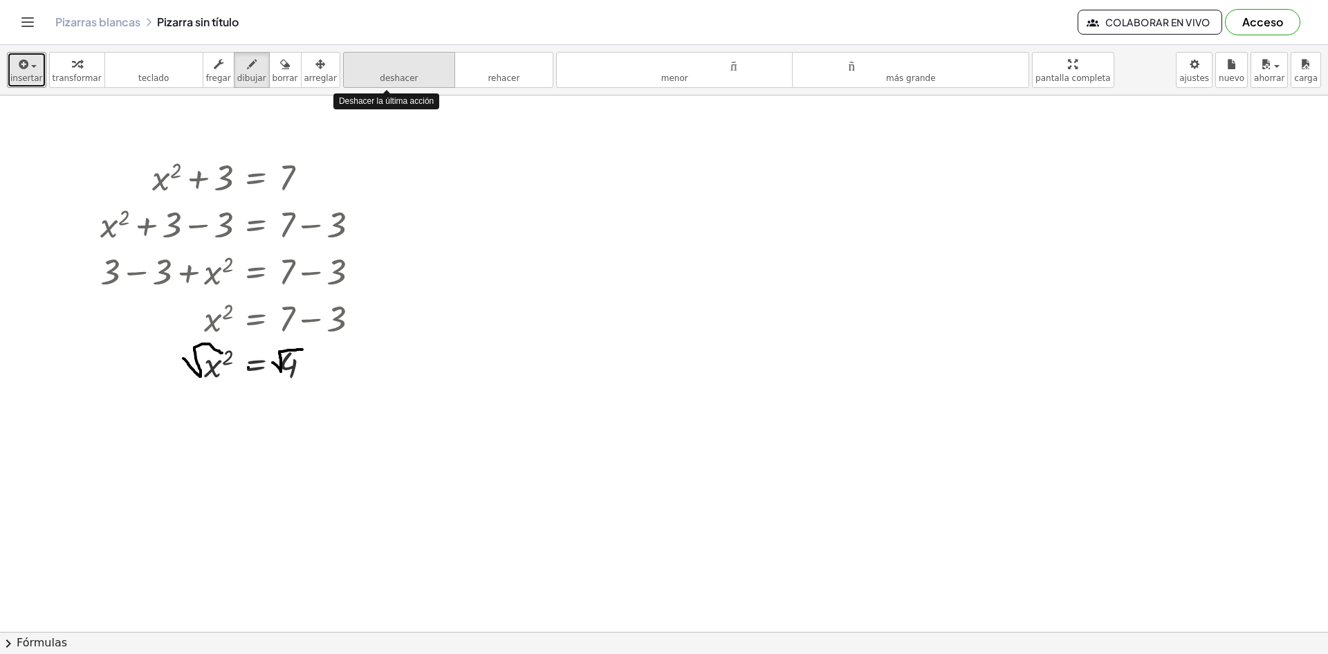
click at [380, 77] on font "deshacer" at bounding box center [399, 78] width 38 height 10
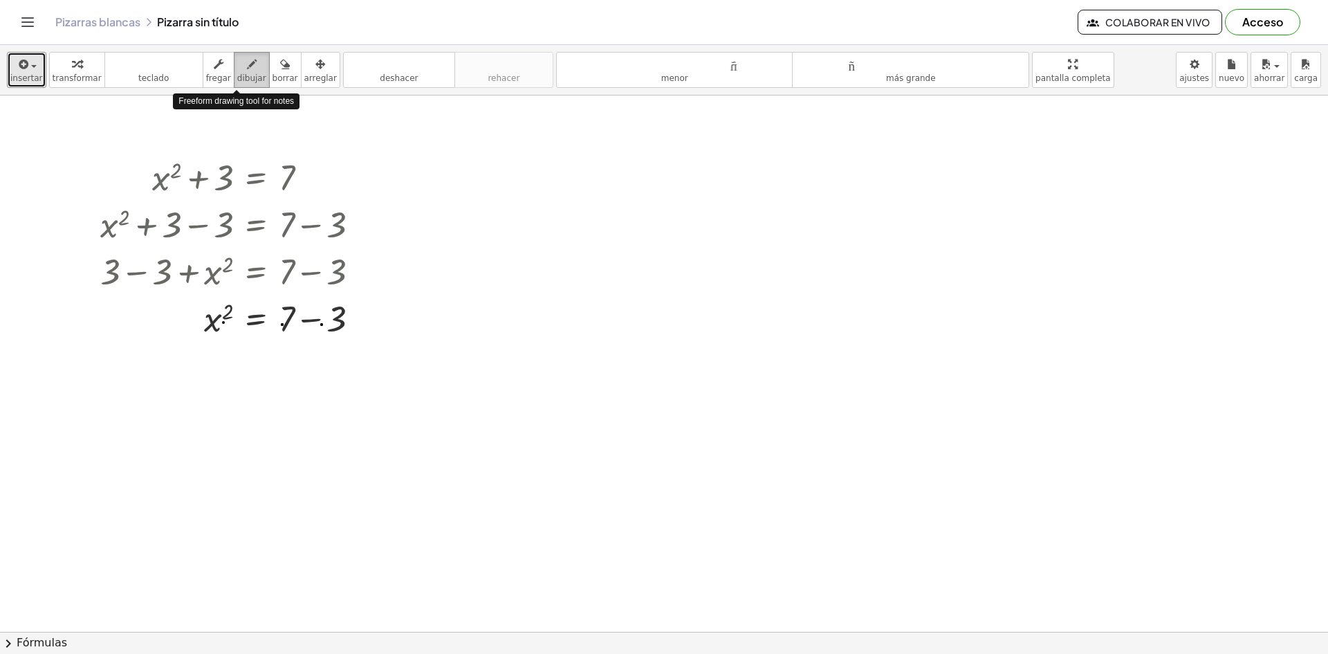
click at [234, 85] on button "dibujar" at bounding box center [252, 70] width 36 height 36
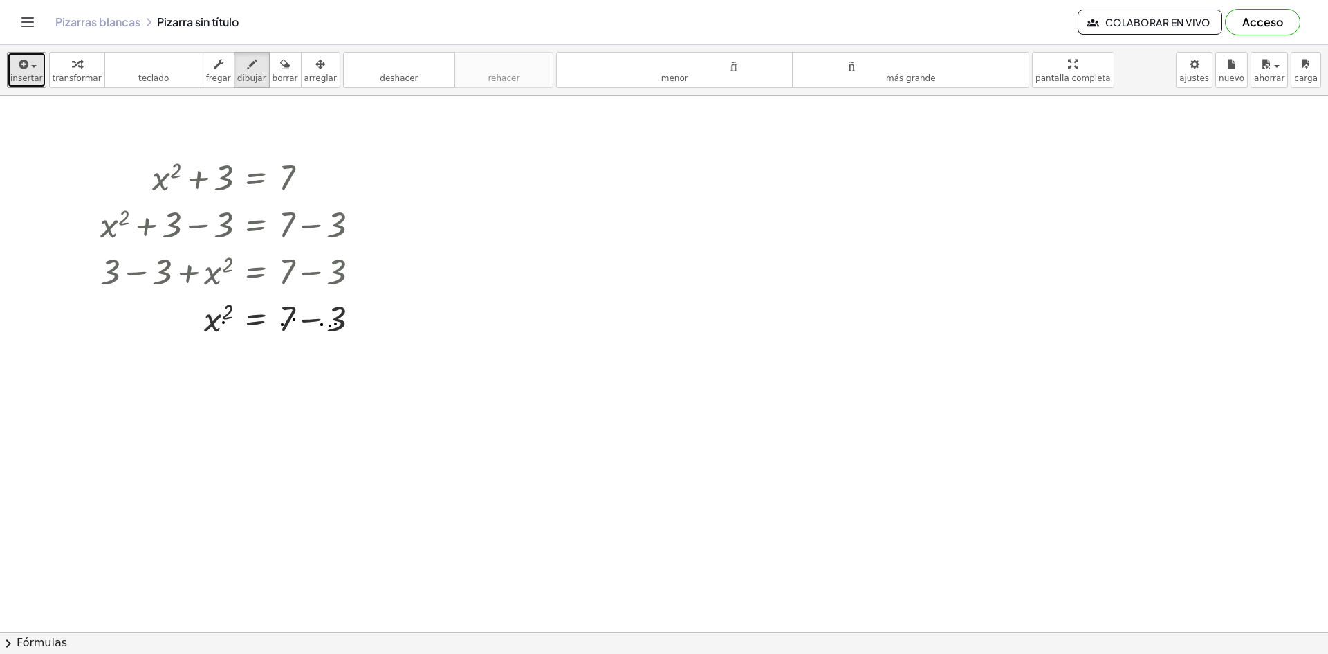
click at [385, 74] on font "deshacer" at bounding box center [399, 78] width 38 height 10
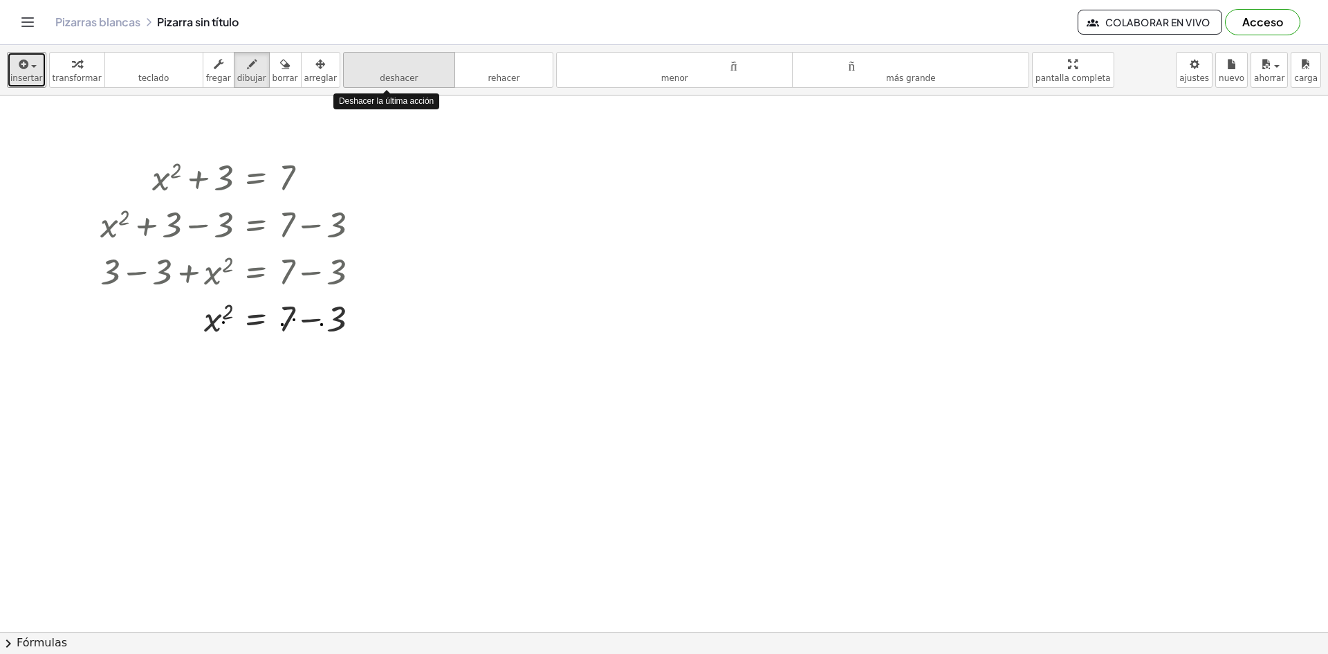
click at [385, 74] on font "deshacer" at bounding box center [399, 78] width 38 height 10
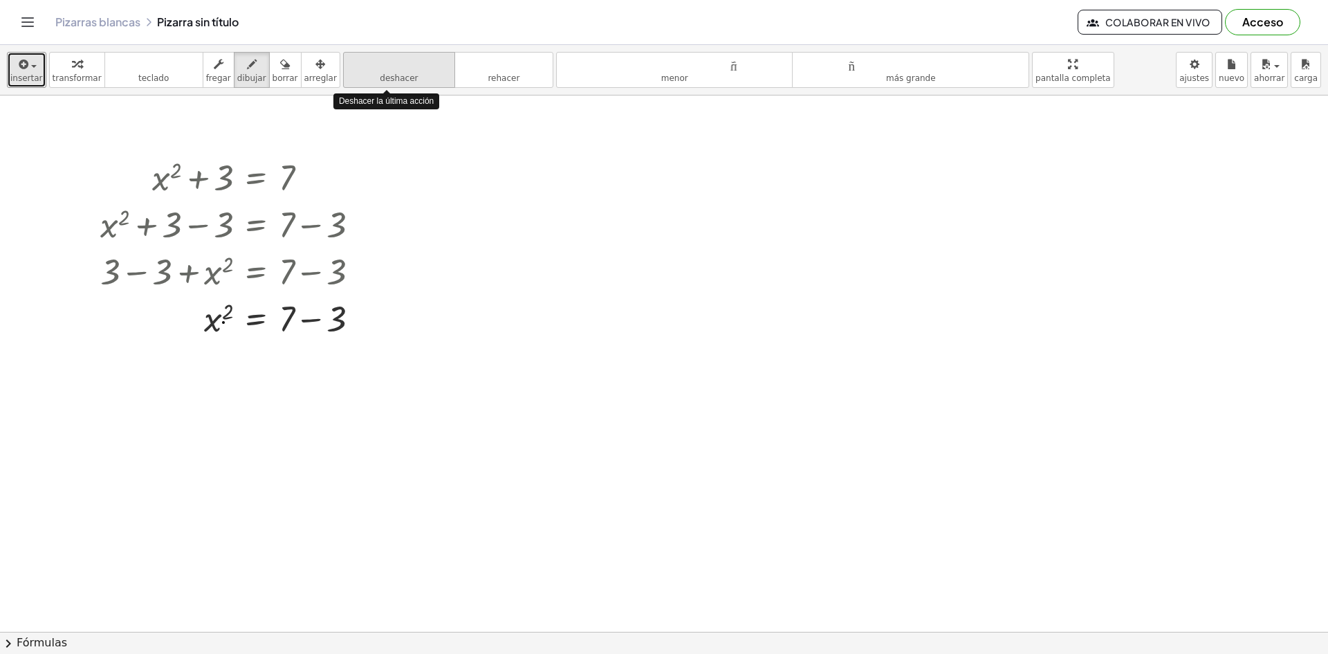
click at [385, 74] on font "deshacer" at bounding box center [399, 78] width 38 height 10
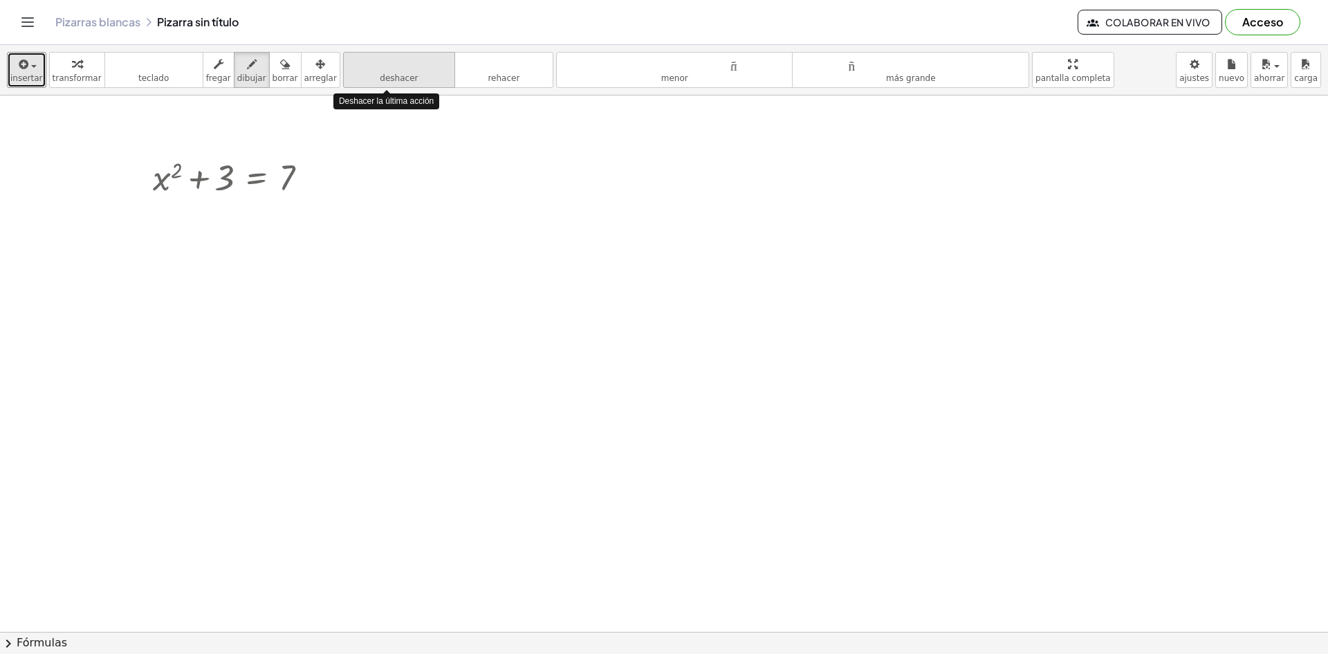
click at [385, 74] on font "deshacer" at bounding box center [399, 78] width 38 height 10
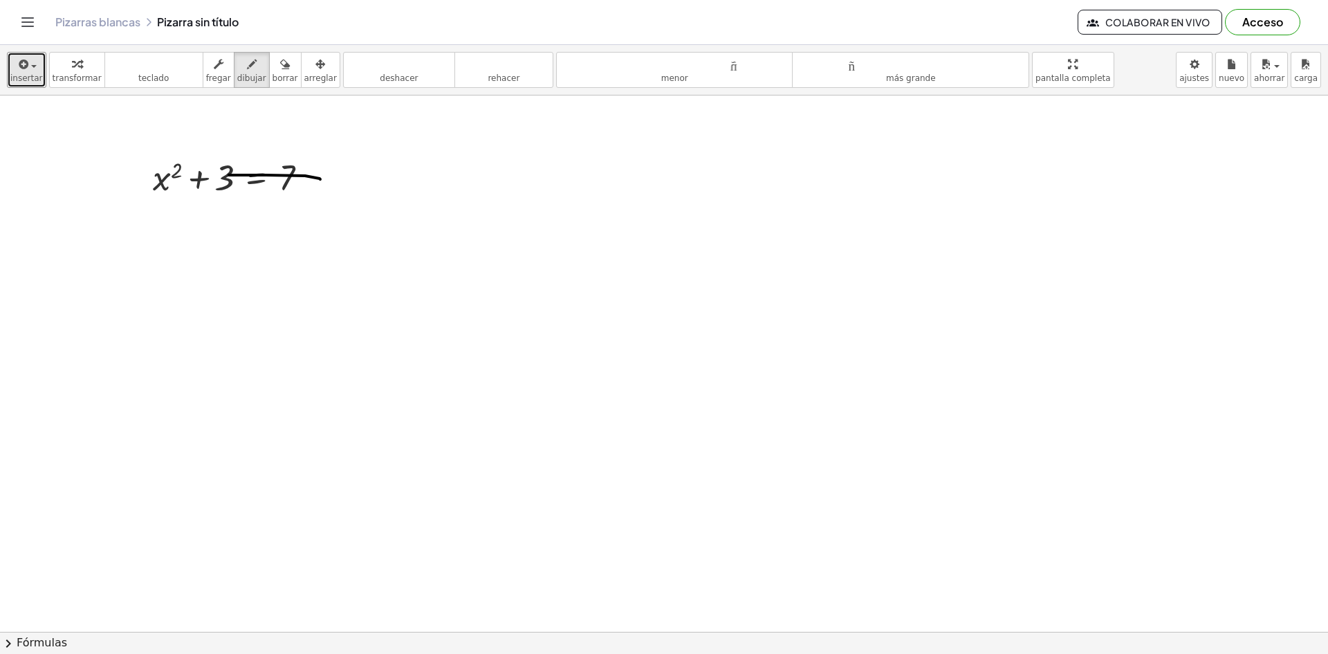
drag, startPoint x: 229, startPoint y: 175, endPoint x: 320, endPoint y: 179, distance: 91.4
click at [380, 77] on font "deshacer" at bounding box center [399, 78] width 38 height 10
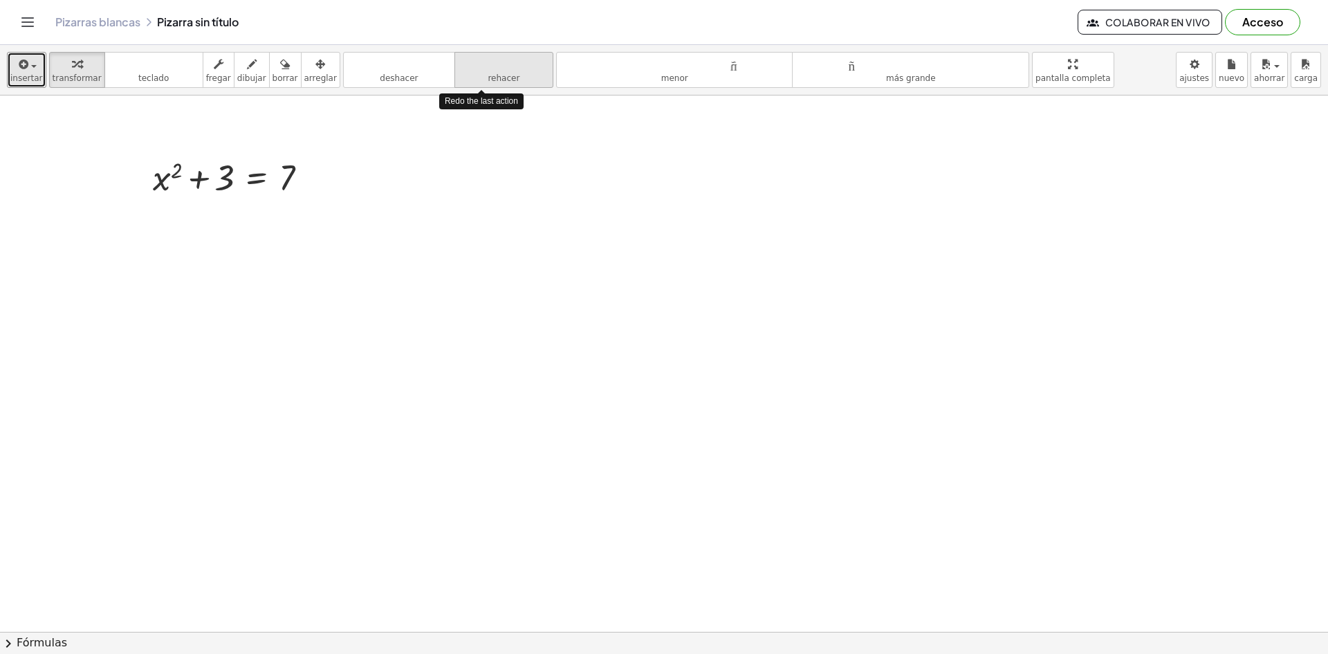
click at [489, 71] on icon "rehacer" at bounding box center [504, 64] width 92 height 17
drag, startPoint x: 225, startPoint y: 177, endPoint x: 297, endPoint y: 178, distance: 71.9
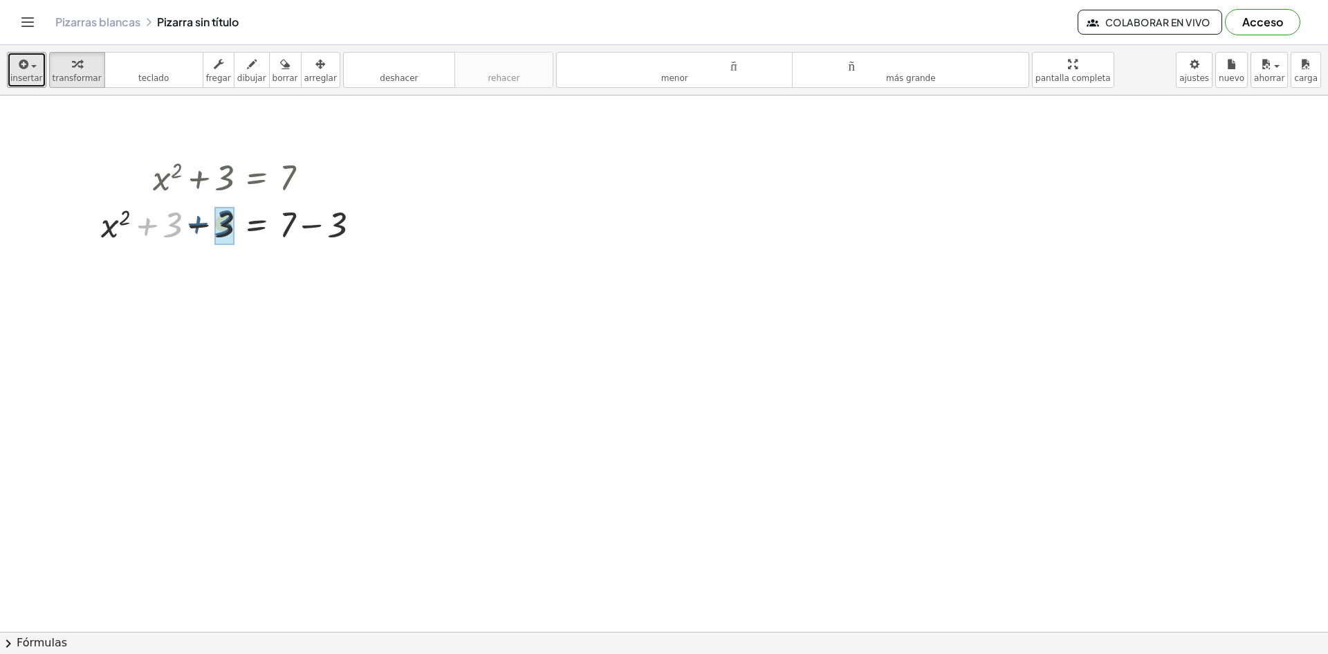
drag, startPoint x: 177, startPoint y: 227, endPoint x: 228, endPoint y: 225, distance: 51.2
drag, startPoint x: 293, startPoint y: 270, endPoint x: 341, endPoint y: 275, distance: 48.6
drag, startPoint x: 295, startPoint y: 315, endPoint x: 281, endPoint y: 355, distance: 42.4
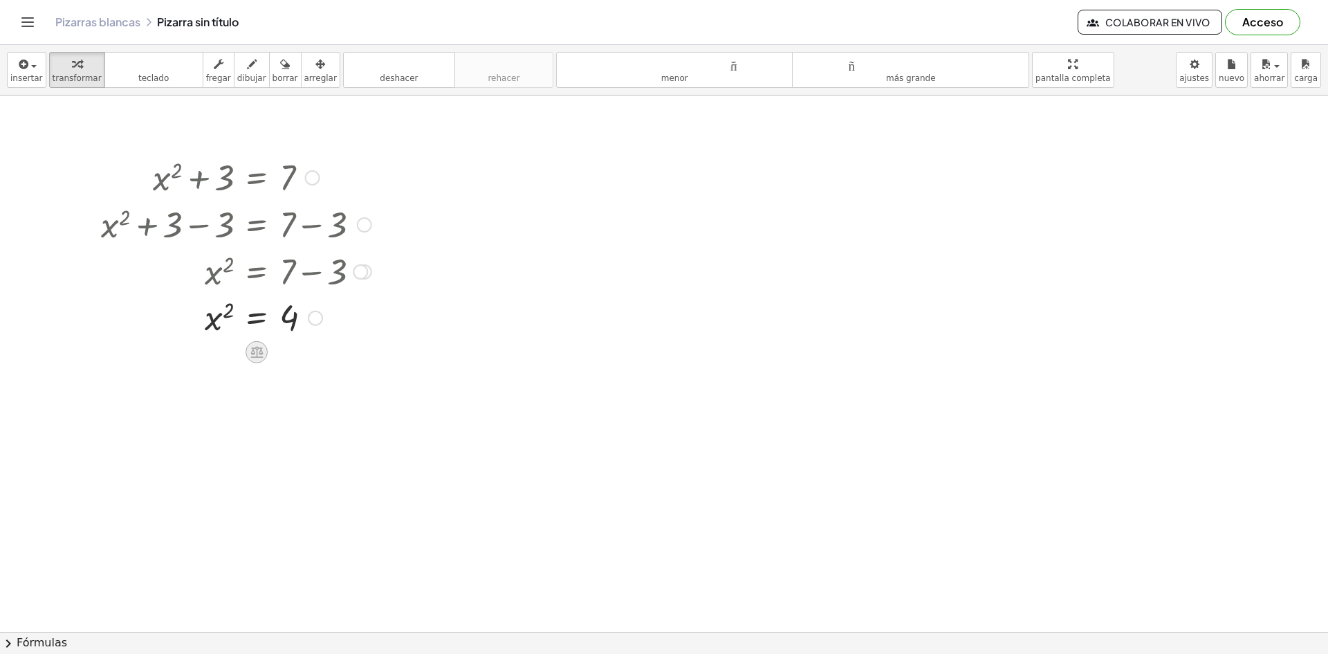
click at [260, 352] on icon at bounding box center [256, 352] width 12 height 12
click at [310, 350] on icon at bounding box center [312, 352] width 12 height 12
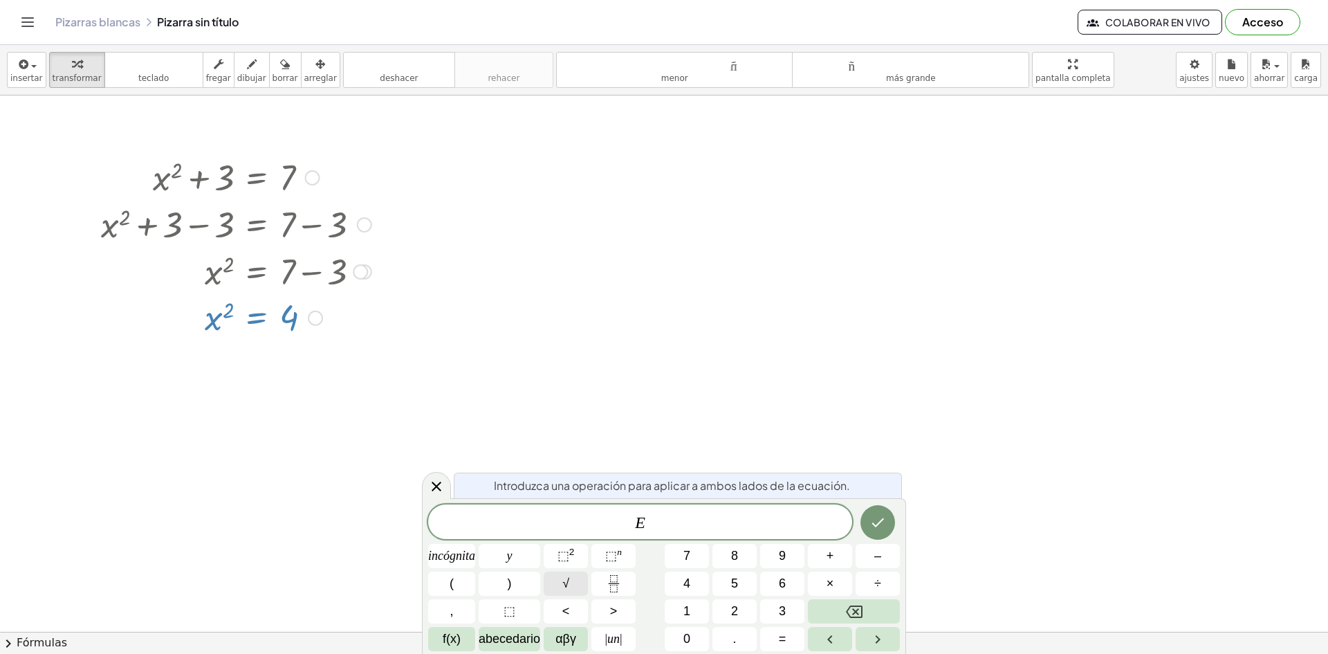
click at [564, 581] on font "√" at bounding box center [565, 583] width 7 height 14
click at [868, 523] on button "Hecho" at bounding box center [877, 521] width 35 height 35
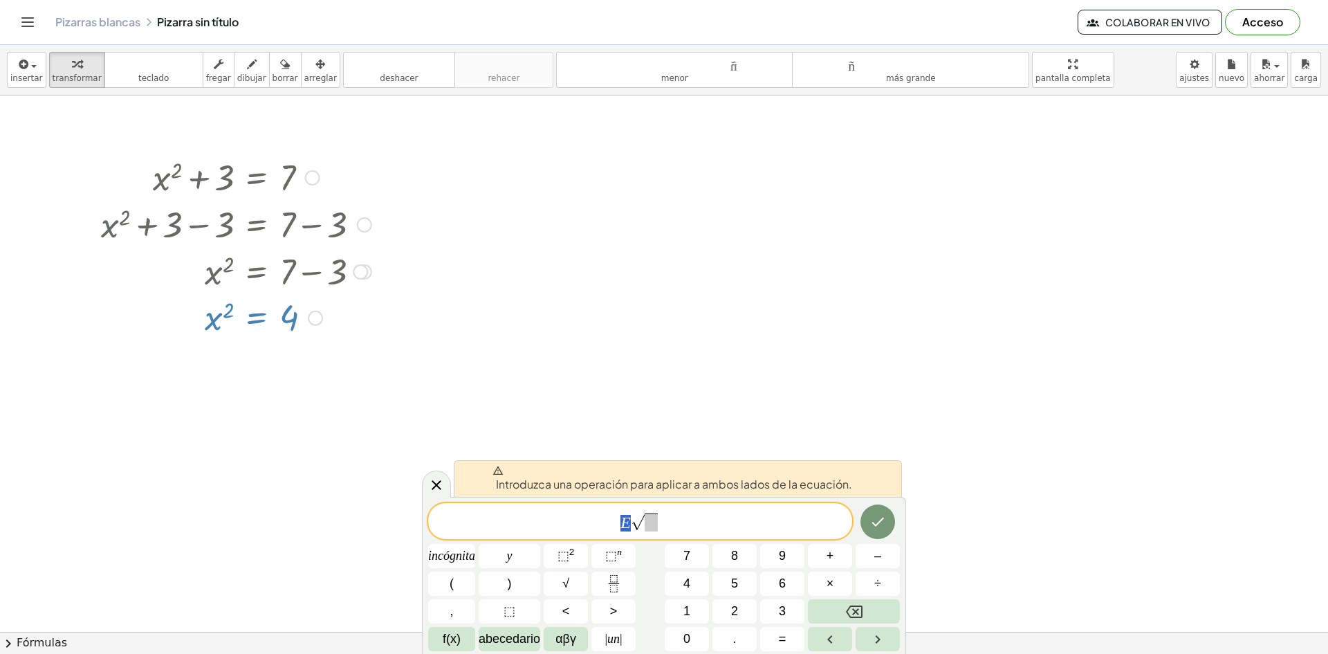
drag, startPoint x: 633, startPoint y: 523, endPoint x: 390, endPoint y: 409, distance: 268.8
click at [390, 409] on body "Actividades matemáticas fáciles de comprender Empezar Banco de actividades Trab…" at bounding box center [664, 327] width 1328 height 654
click at [863, 522] on button "Hecho" at bounding box center [877, 521] width 35 height 35
click at [439, 486] on icon at bounding box center [436, 484] width 17 height 17
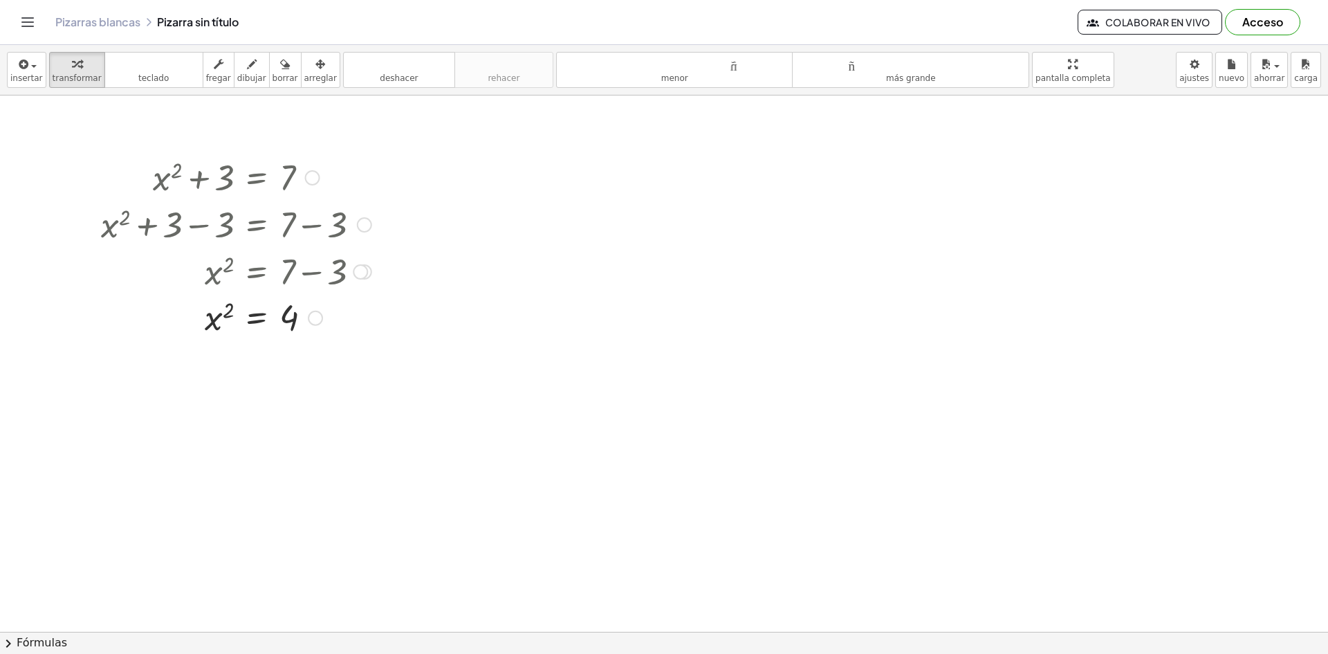
click at [219, 322] on div at bounding box center [236, 317] width 284 height 46
click at [223, 326] on div at bounding box center [236, 317] width 284 height 46
click at [218, 324] on div at bounding box center [236, 317] width 284 height 46
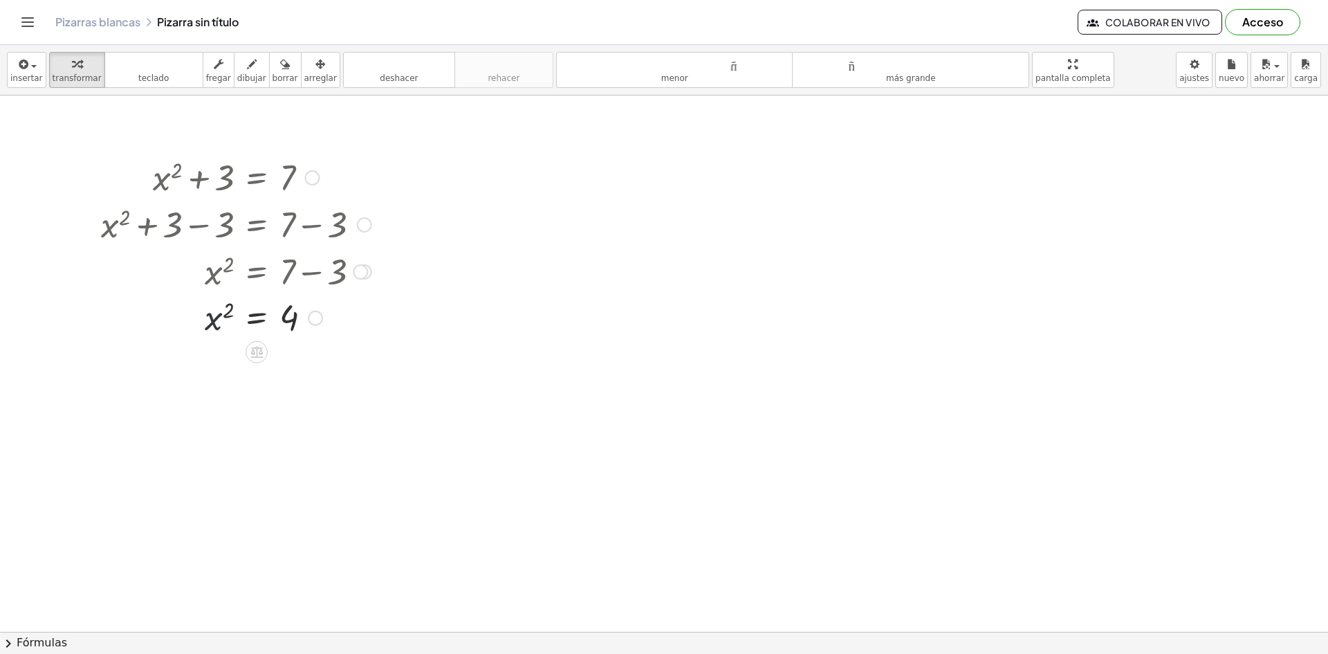
click at [218, 324] on div at bounding box center [236, 317] width 284 height 46
click at [254, 350] on icon at bounding box center [256, 352] width 12 height 12
click at [311, 349] on icon at bounding box center [312, 352] width 12 height 12
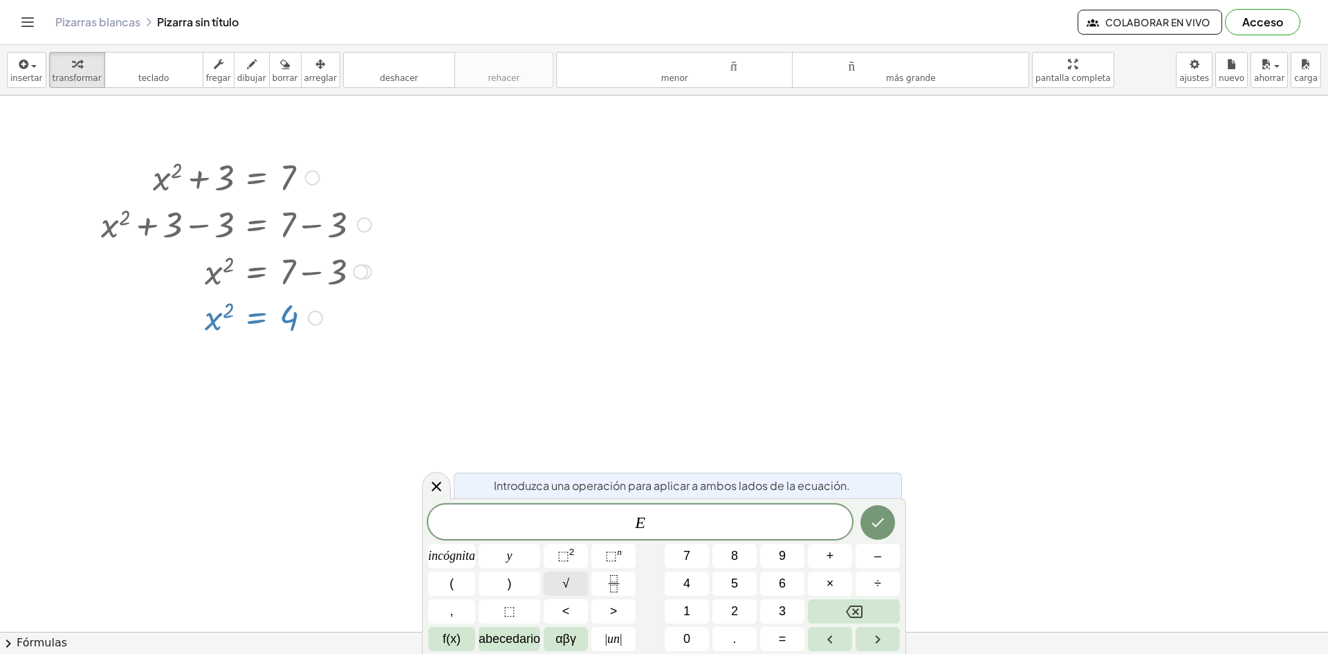
click at [568, 583] on font "√" at bounding box center [565, 583] width 7 height 14
click at [220, 324] on div at bounding box center [236, 317] width 284 height 46
click at [568, 560] on font "⬚" at bounding box center [563, 555] width 12 height 14
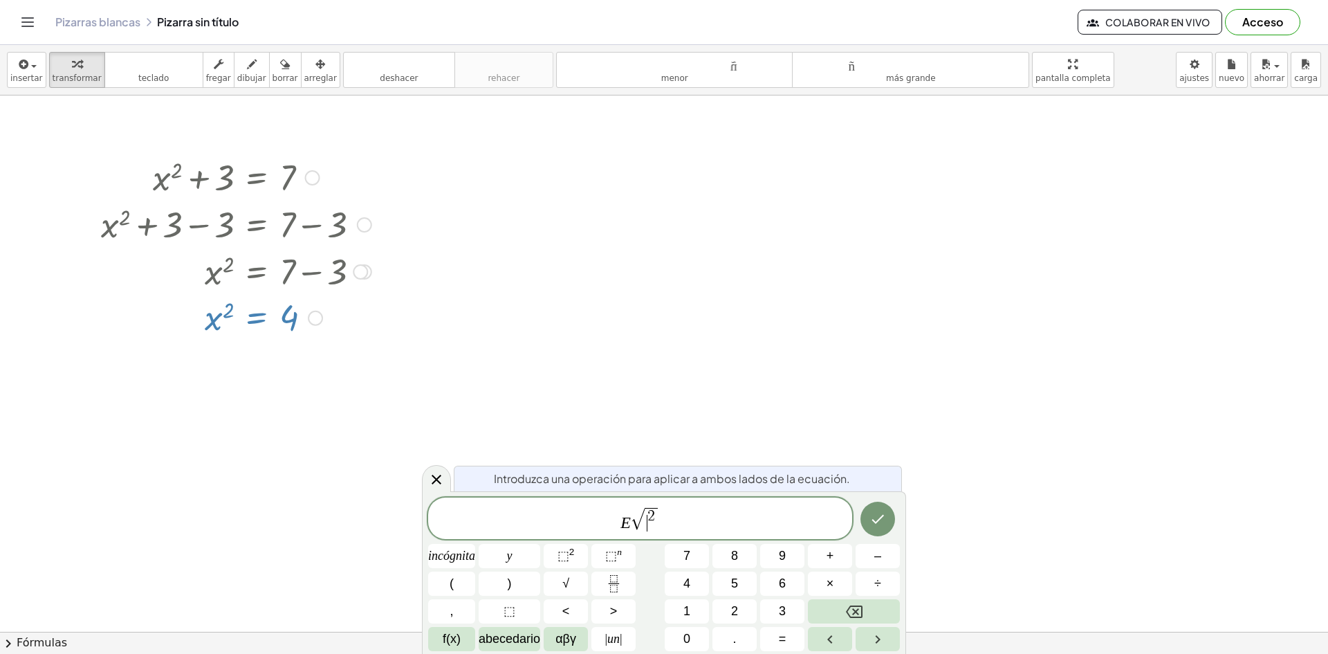
click at [645, 526] on span "​ 2" at bounding box center [651, 520] width 13 height 24
click at [877, 527] on button "Hecho" at bounding box center [877, 518] width 35 height 35
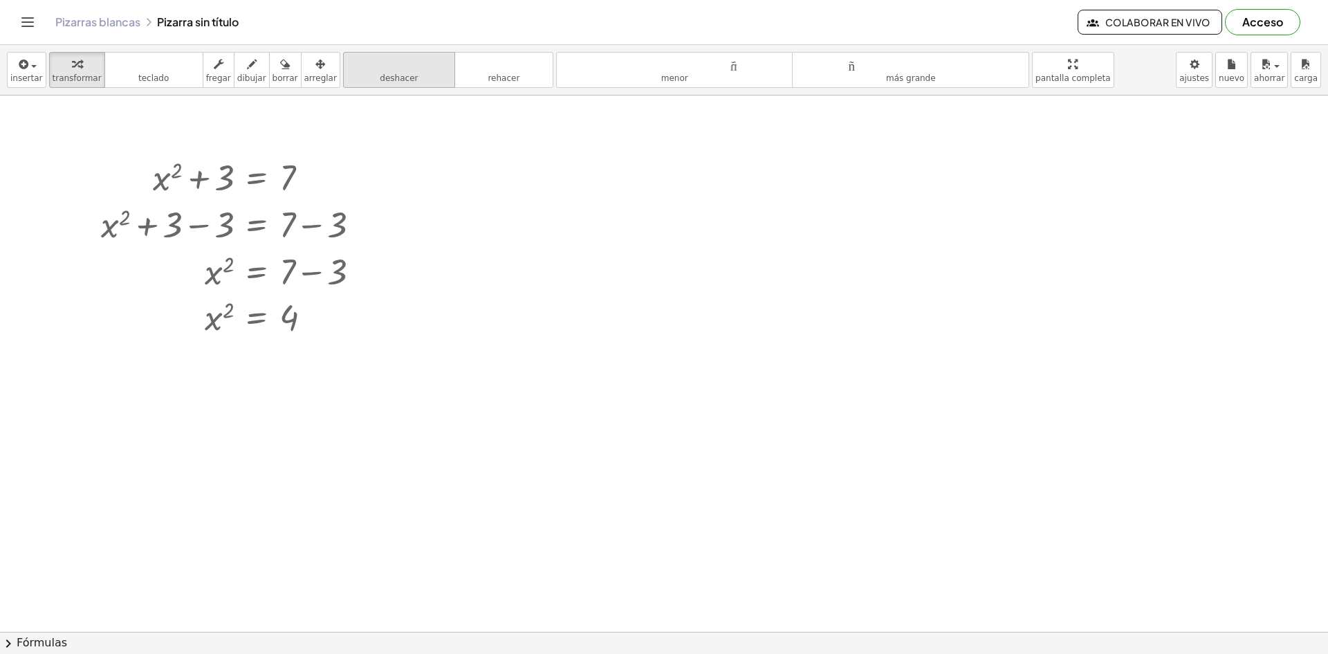
click at [380, 73] on font "deshacer" at bounding box center [399, 78] width 38 height 10
click at [299, 313] on div at bounding box center [236, 317] width 284 height 46
click at [227, 313] on div at bounding box center [236, 317] width 284 height 46
click at [243, 73] on font "dibujar" at bounding box center [251, 78] width 29 height 10
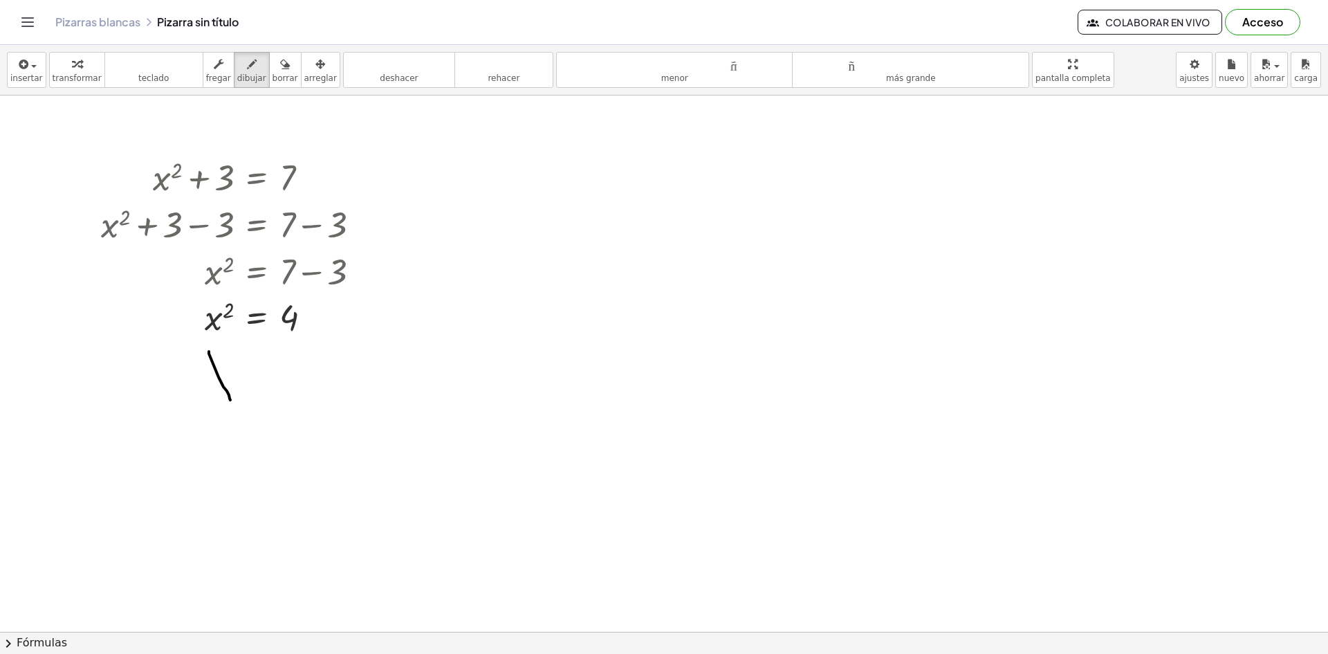
drag, startPoint x: 209, startPoint y: 351, endPoint x: 230, endPoint y: 400, distance: 52.9
drag, startPoint x: 230, startPoint y: 360, endPoint x: 198, endPoint y: 402, distance: 52.3
drag, startPoint x: 231, startPoint y: 351, endPoint x: 245, endPoint y: 367, distance: 21.1
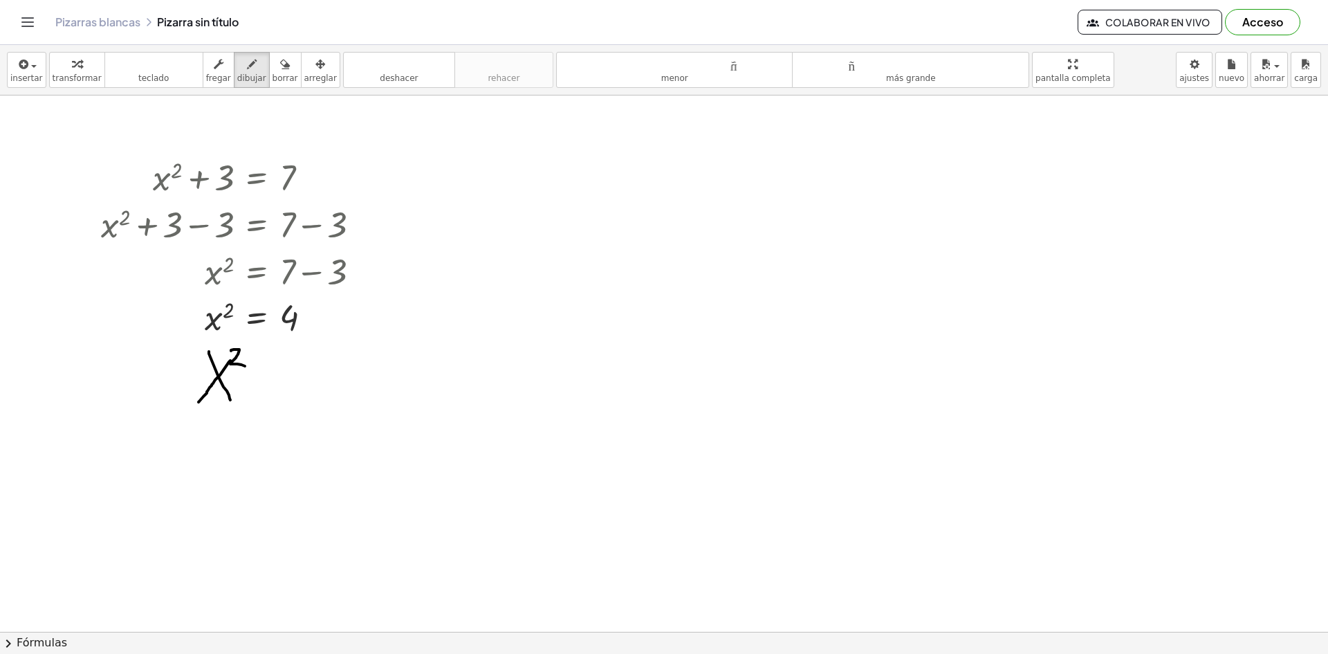
drag, startPoint x: 259, startPoint y: 371, endPoint x: 289, endPoint y: 374, distance: 30.6
drag, startPoint x: 268, startPoint y: 380, endPoint x: 291, endPoint y: 383, distance: 23.8
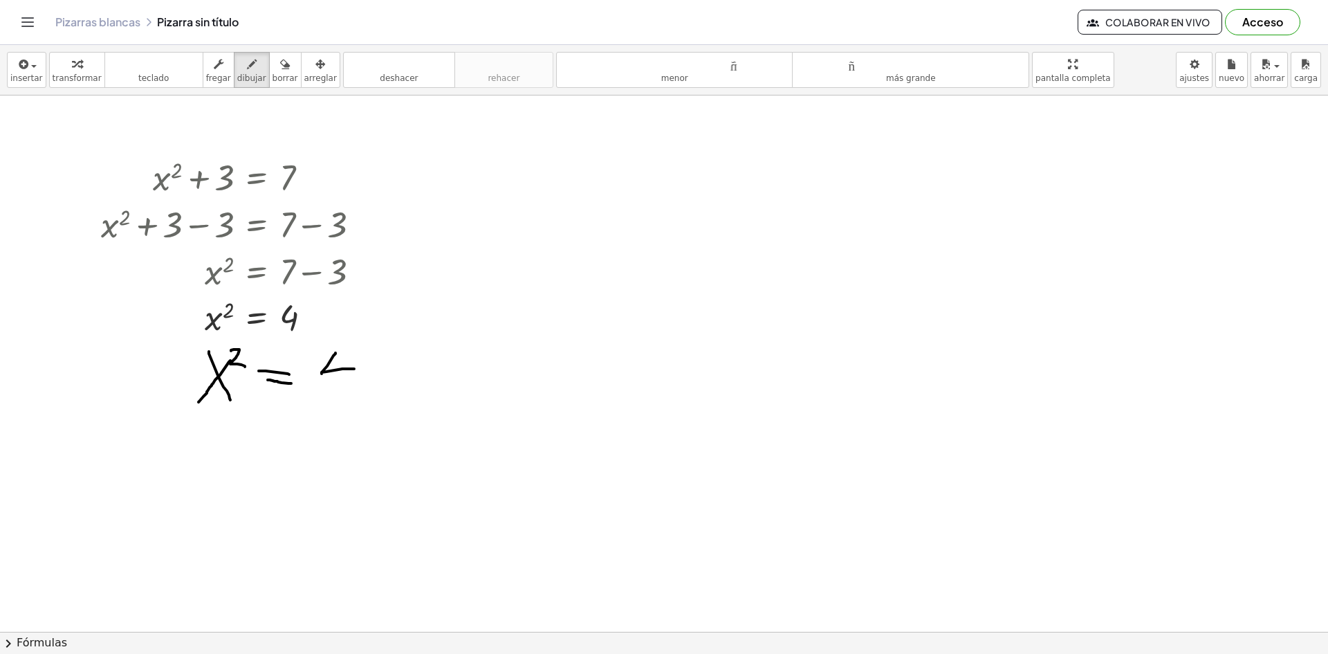
drag, startPoint x: 335, startPoint y: 353, endPoint x: 354, endPoint y: 369, distance: 24.5
drag, startPoint x: 337, startPoint y: 351, endPoint x: 334, endPoint y: 389, distance: 37.5
drag, startPoint x: 151, startPoint y: 367, endPoint x: 214, endPoint y: 341, distance: 67.9
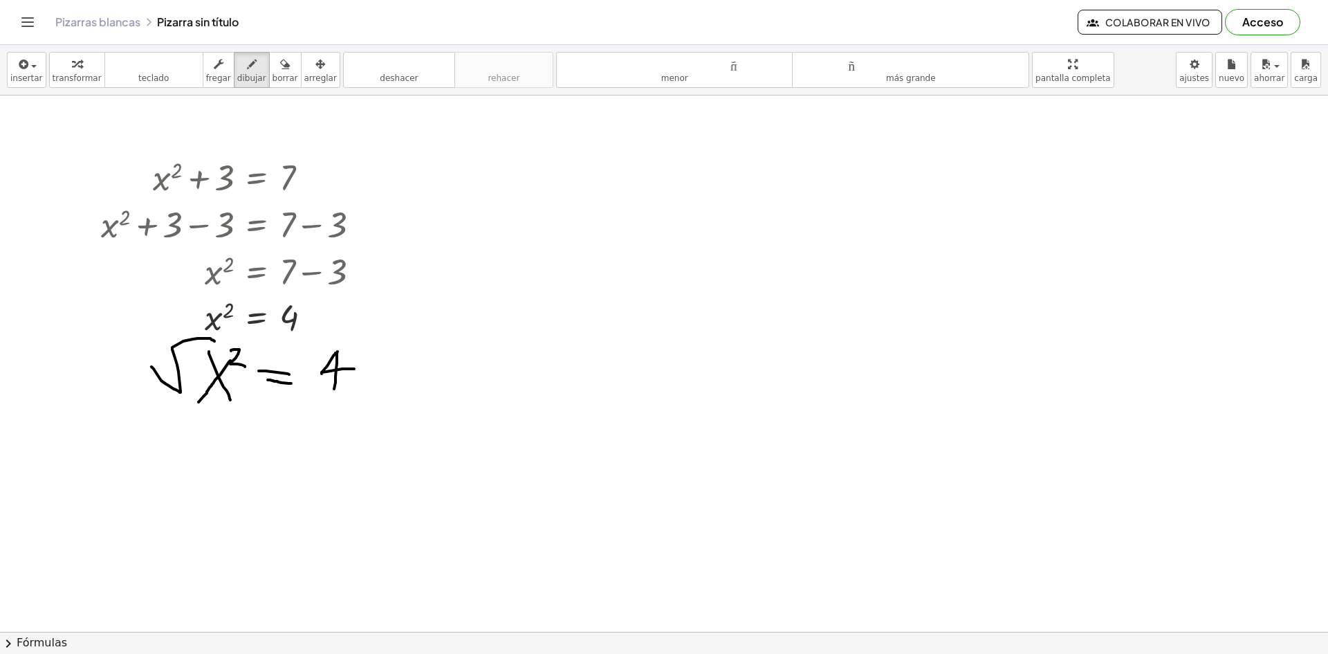
drag, startPoint x: 295, startPoint y: 356, endPoint x: 354, endPoint y: 335, distance: 62.6
drag, startPoint x: 252, startPoint y: 333, endPoint x: 233, endPoint y: 362, distance: 33.9
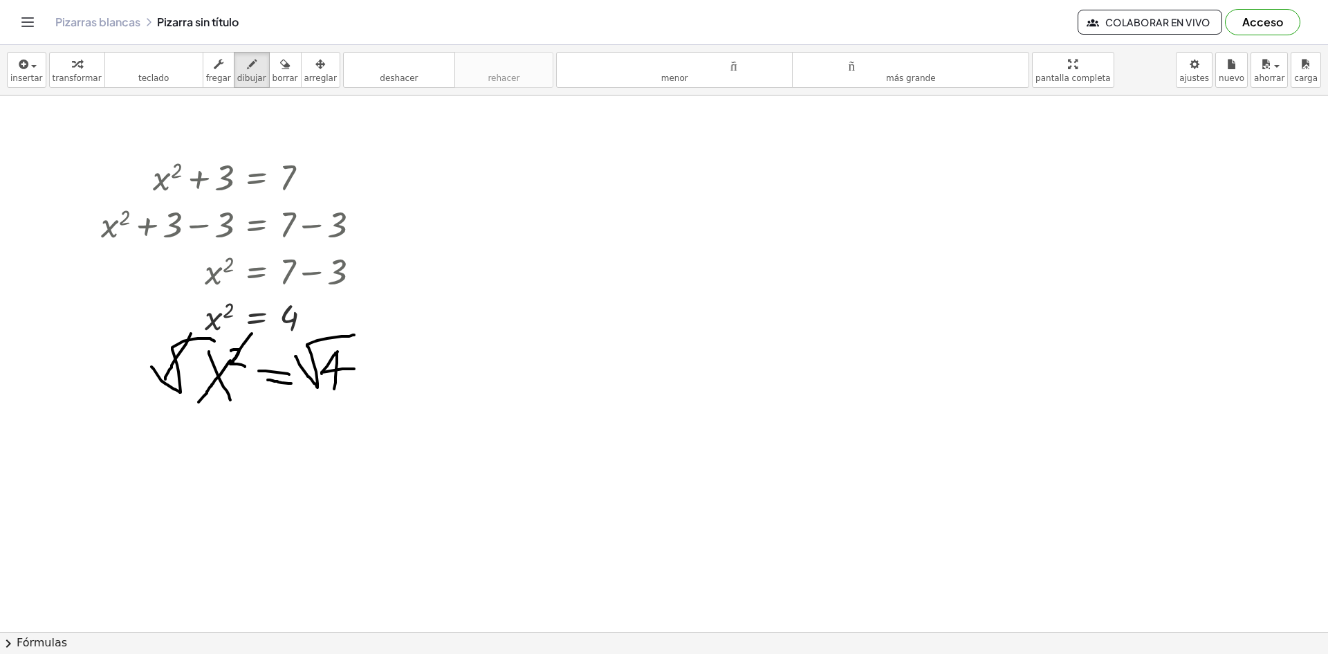
drag, startPoint x: 191, startPoint y: 333, endPoint x: 163, endPoint y: 382, distance: 55.8
drag, startPoint x: 214, startPoint y: 419, endPoint x: 224, endPoint y: 443, distance: 25.7
drag, startPoint x: 230, startPoint y: 420, endPoint x: 209, endPoint y: 449, distance: 35.1
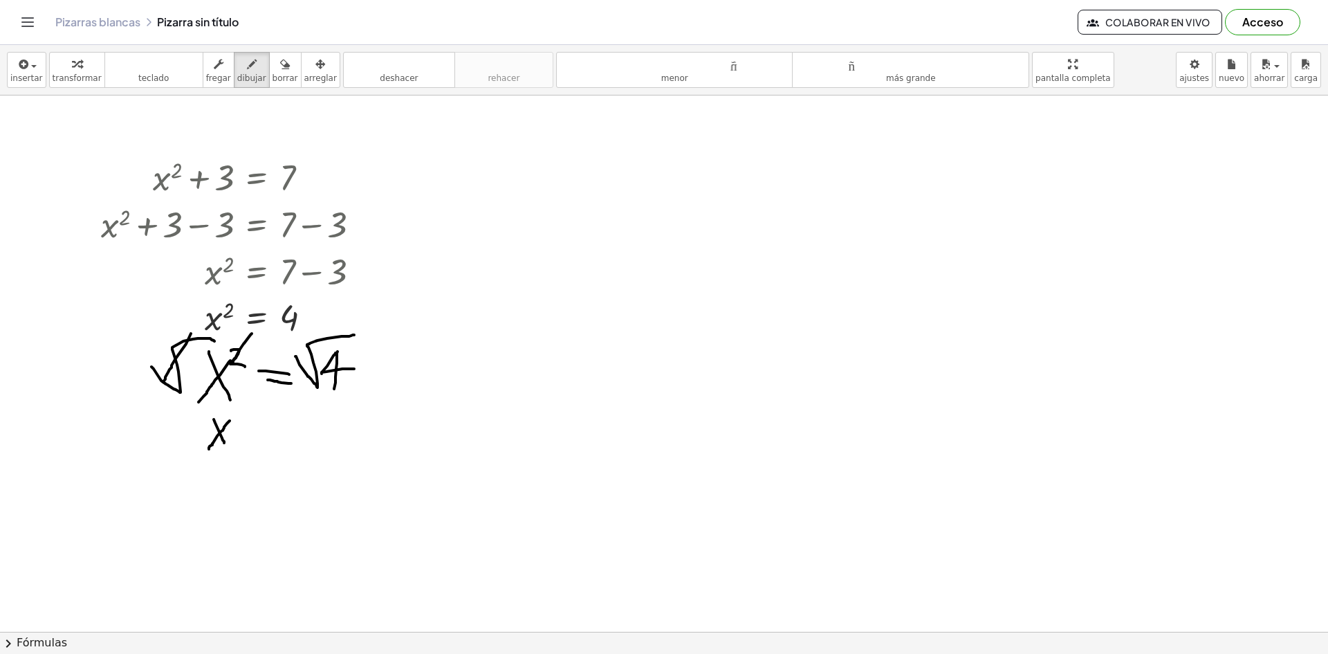
drag, startPoint x: 241, startPoint y: 436, endPoint x: 254, endPoint y: 435, distance: 13.8
drag, startPoint x: 238, startPoint y: 446, endPoint x: 252, endPoint y: 447, distance: 14.5
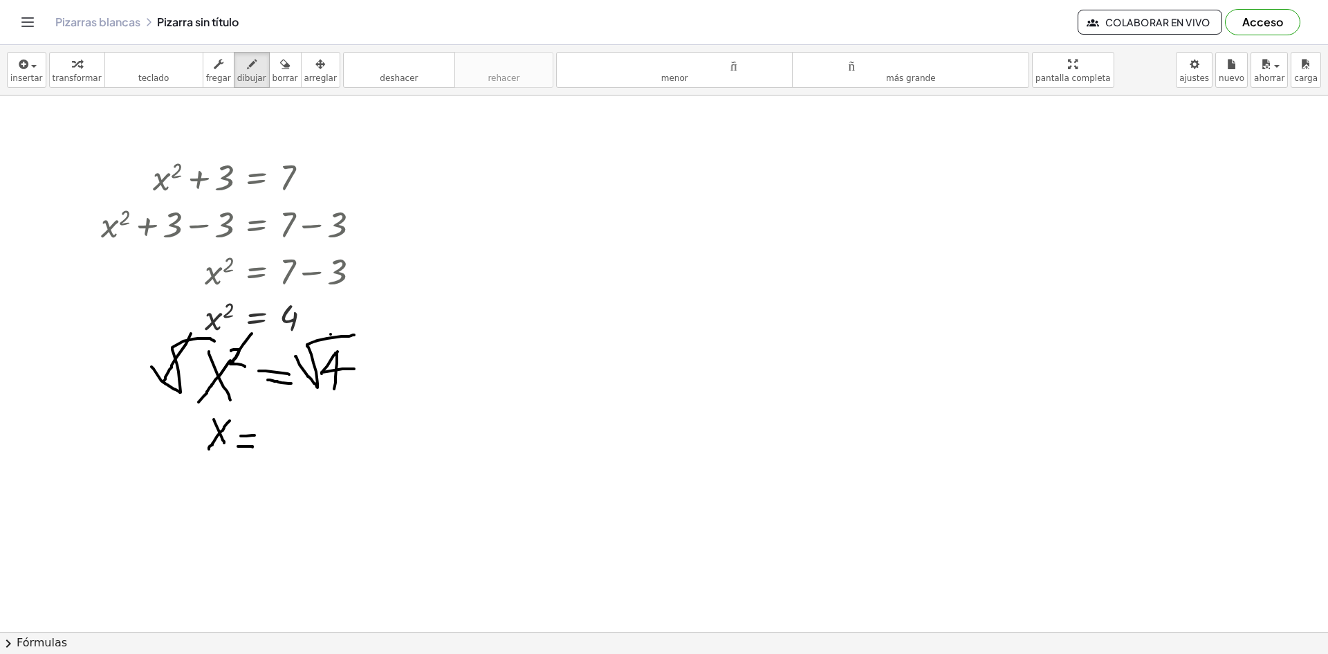
drag, startPoint x: 274, startPoint y: 423, endPoint x: 309, endPoint y: 460, distance: 50.9
click at [384, 79] on font "deshacer" at bounding box center [399, 78] width 38 height 10
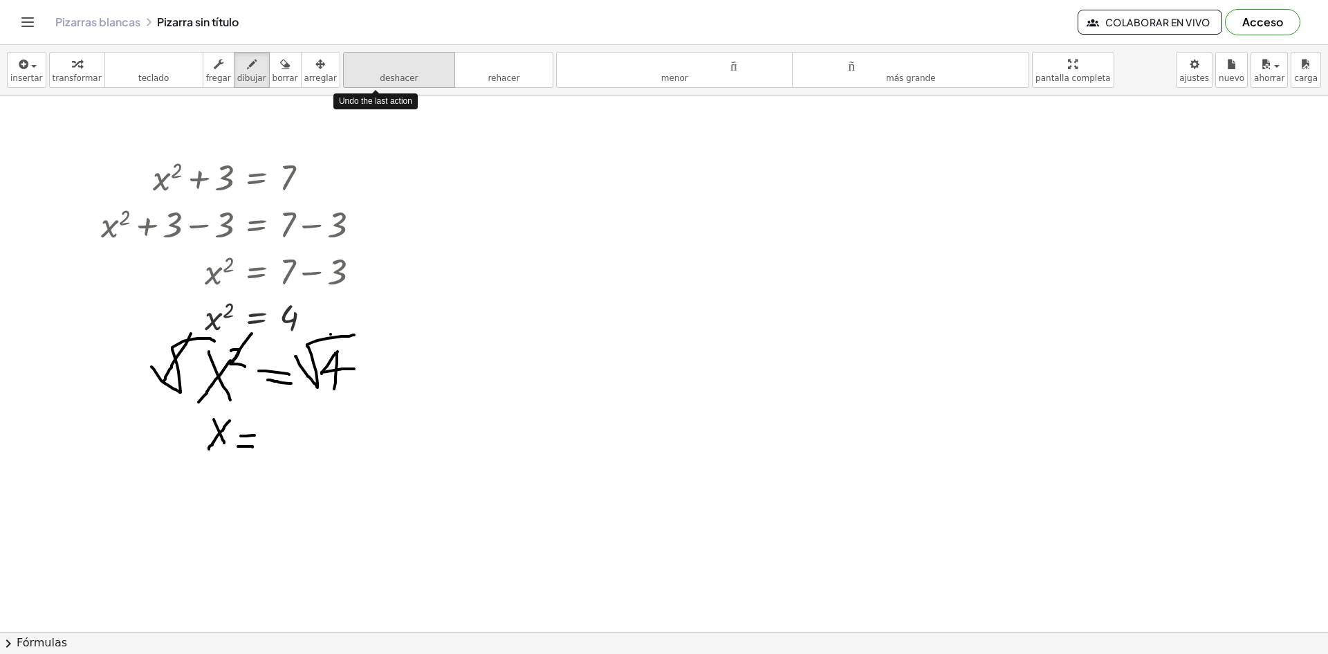
click at [384, 79] on font "deshacer" at bounding box center [399, 78] width 38 height 10
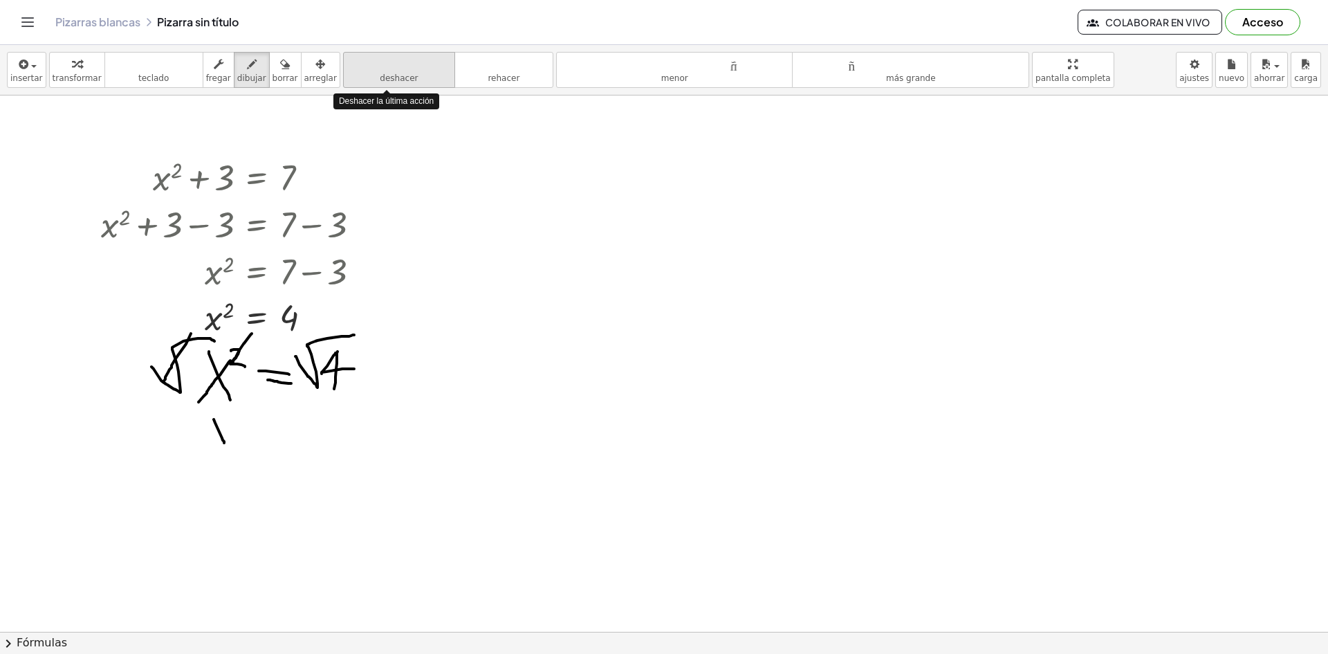
click at [384, 79] on font "deshacer" at bounding box center [399, 78] width 38 height 10
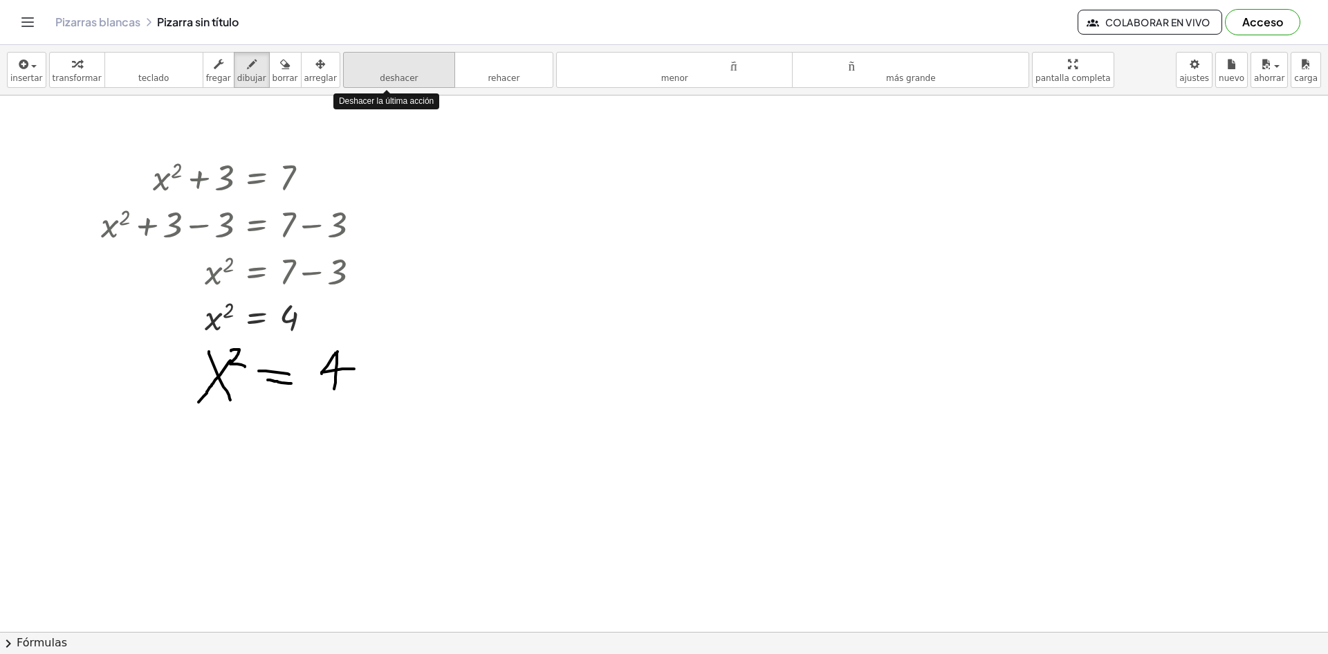
click at [384, 79] on font "deshacer" at bounding box center [399, 78] width 38 height 10
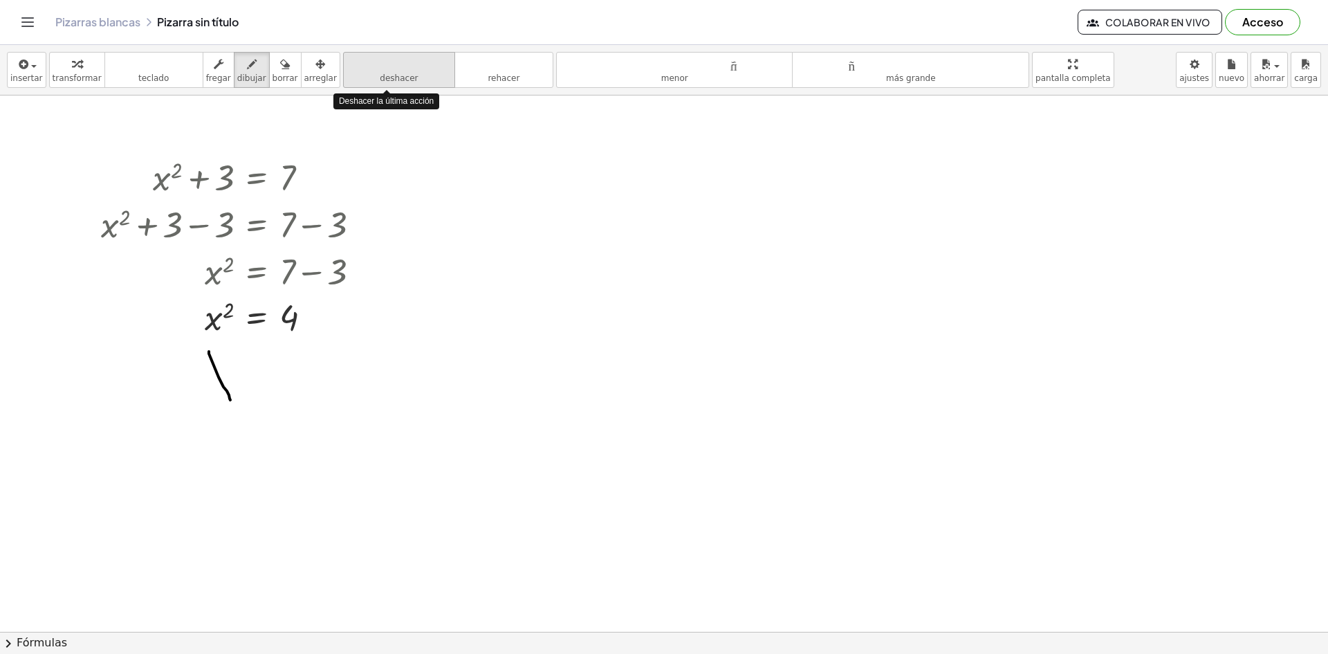
click at [384, 79] on font "deshacer" at bounding box center [399, 78] width 38 height 10
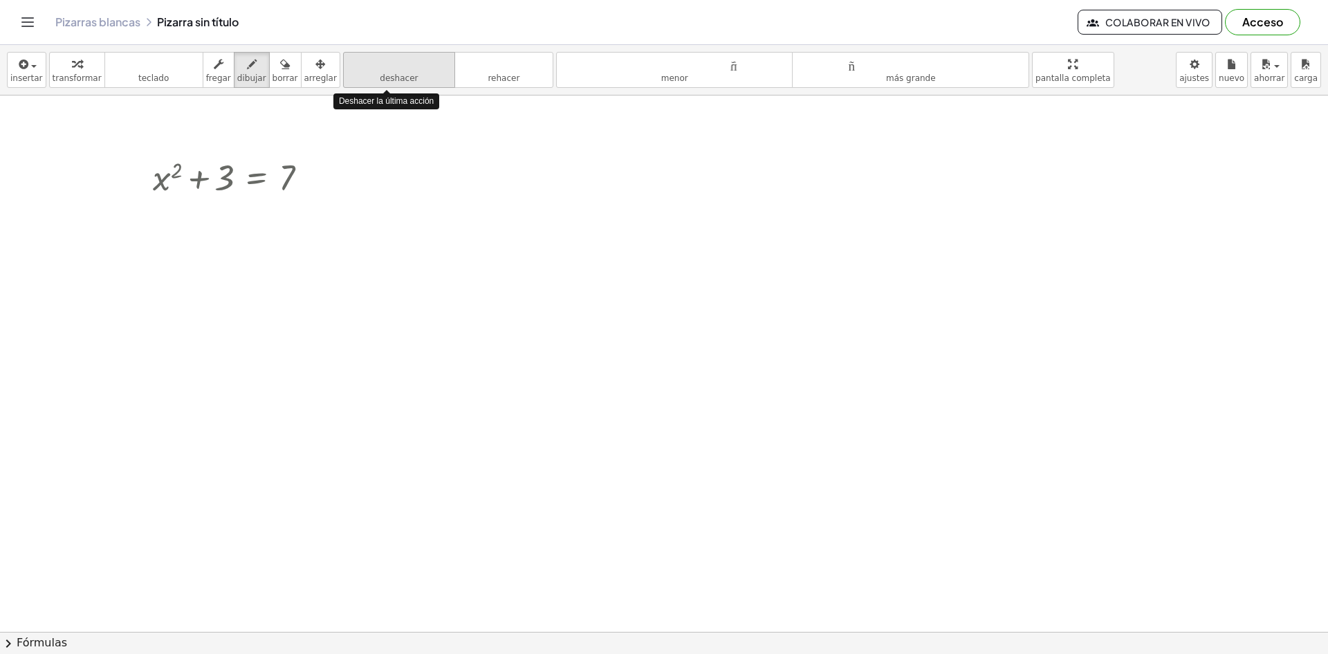
click at [384, 79] on font "deshacer" at bounding box center [399, 78] width 38 height 10
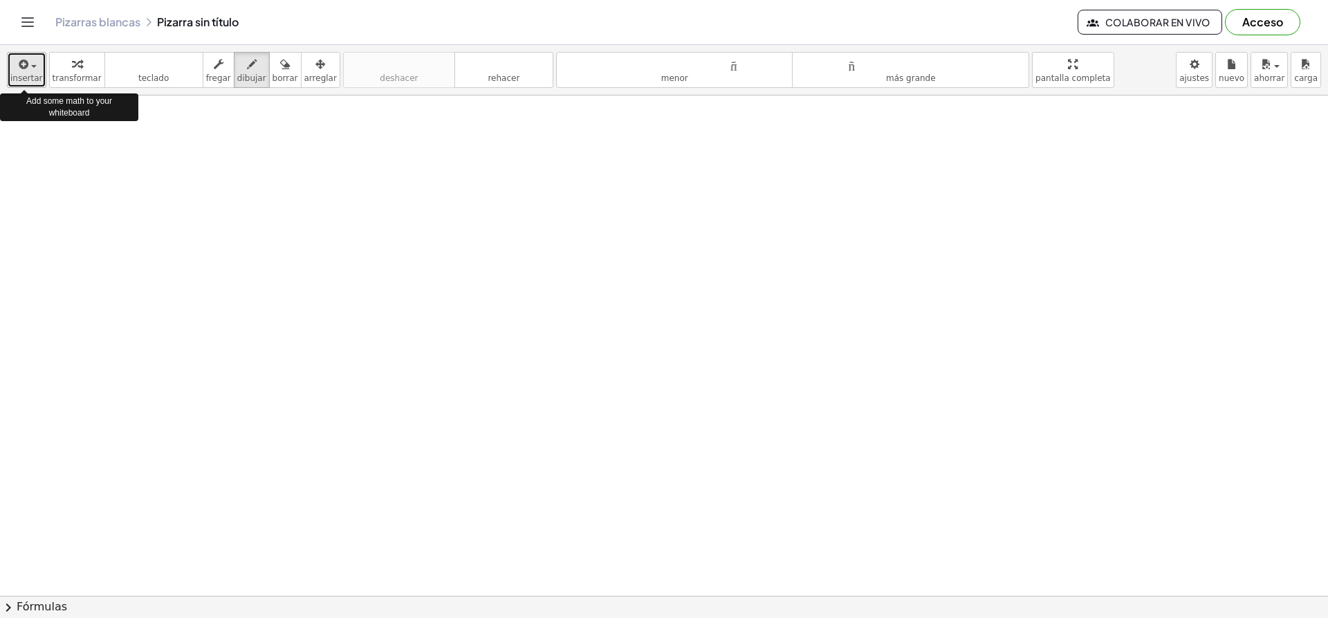
click at [28, 71] on div "button" at bounding box center [26, 63] width 33 height 17
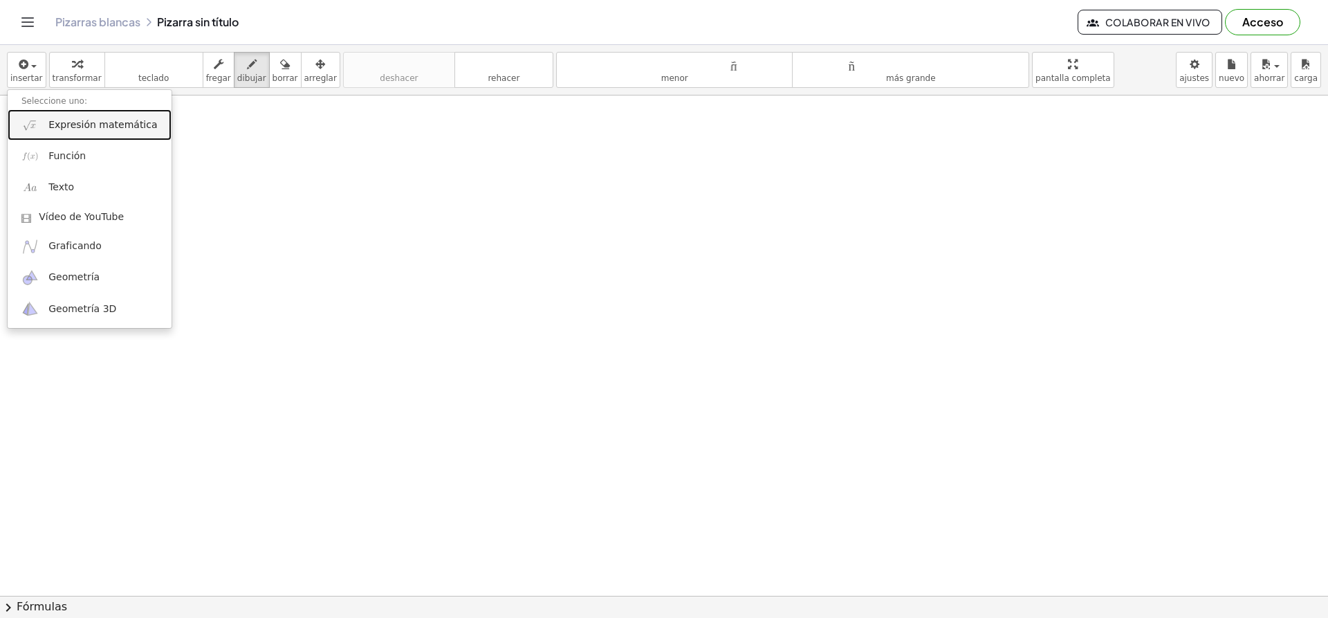
click at [120, 129] on font "Expresión matemática" at bounding box center [102, 124] width 109 height 11
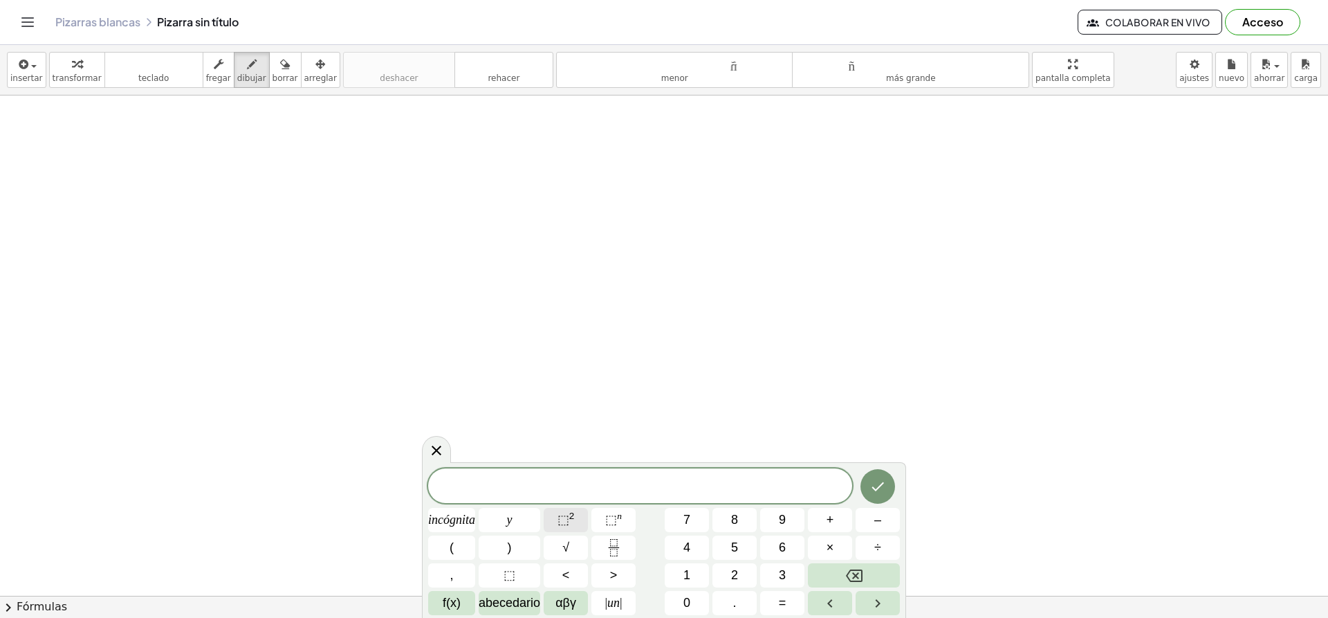
click at [569, 525] on font "⬚" at bounding box center [563, 519] width 12 height 14
click at [633, 490] on span "​ 2" at bounding box center [640, 484] width 424 height 25
click at [702, 537] on button "4" at bounding box center [687, 547] width 44 height 24
click at [743, 533] on div "x 4 ​ 2 incógnita y ⬚ 2 ⬚ n 7 8 9 + – ( ) √ 4 5 6 × ÷ , ⬚ < > 1 2 3 f(x) abeced…" at bounding box center [664, 538] width 472 height 151
click at [743, 533] on div "x 4 2 incógnita y ⬚ 2 ⬚ n 7 8 9 + – ( ) √ 4 5 6 × ÷ , ⬚ < > 1 2 3 f(x) abecedar…" at bounding box center [664, 538] width 472 height 151
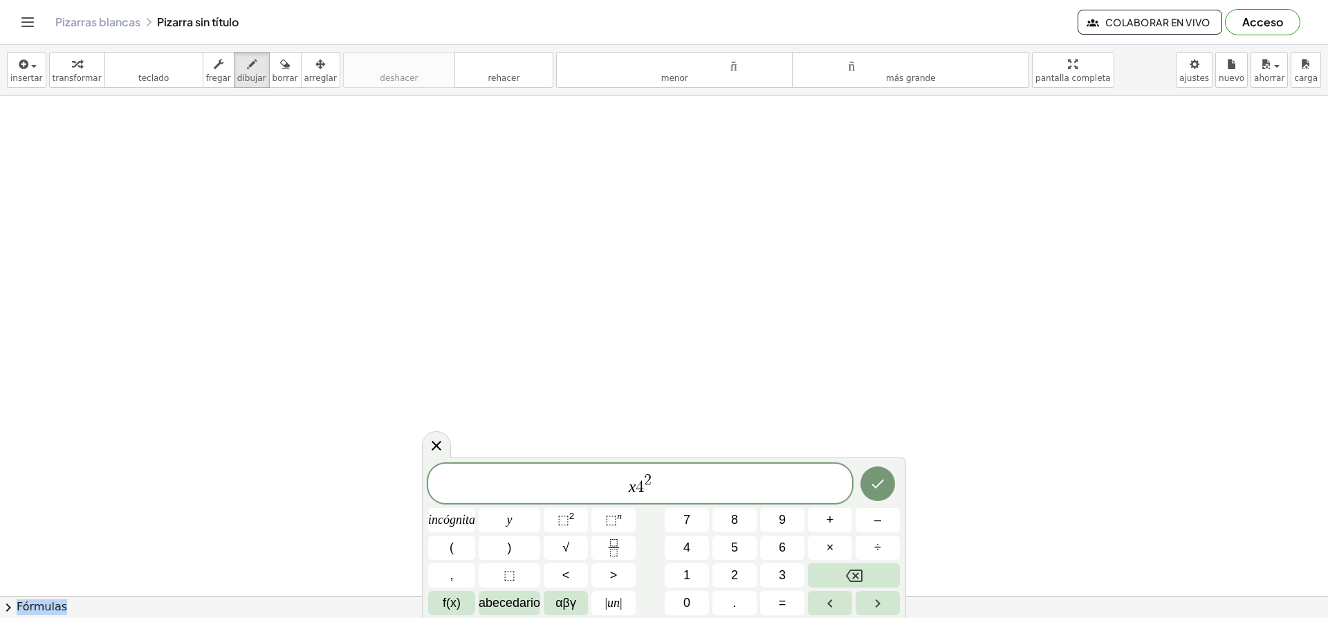
click at [743, 533] on div "x 4 2 incógnita y ⬚ 2 ⬚ n 7 8 9 + – ( ) √ 4 5 6 × ÷ , ⬚ < > 1 2 3 f(x) abecedar…" at bounding box center [664, 538] width 472 height 151
click at [685, 526] on font "7" at bounding box center [686, 519] width 7 height 14
click at [736, 523] on font "8" at bounding box center [734, 519] width 7 height 14
click at [434, 445] on icon at bounding box center [436, 445] width 17 height 17
